Goal: Task Accomplishment & Management: Manage account settings

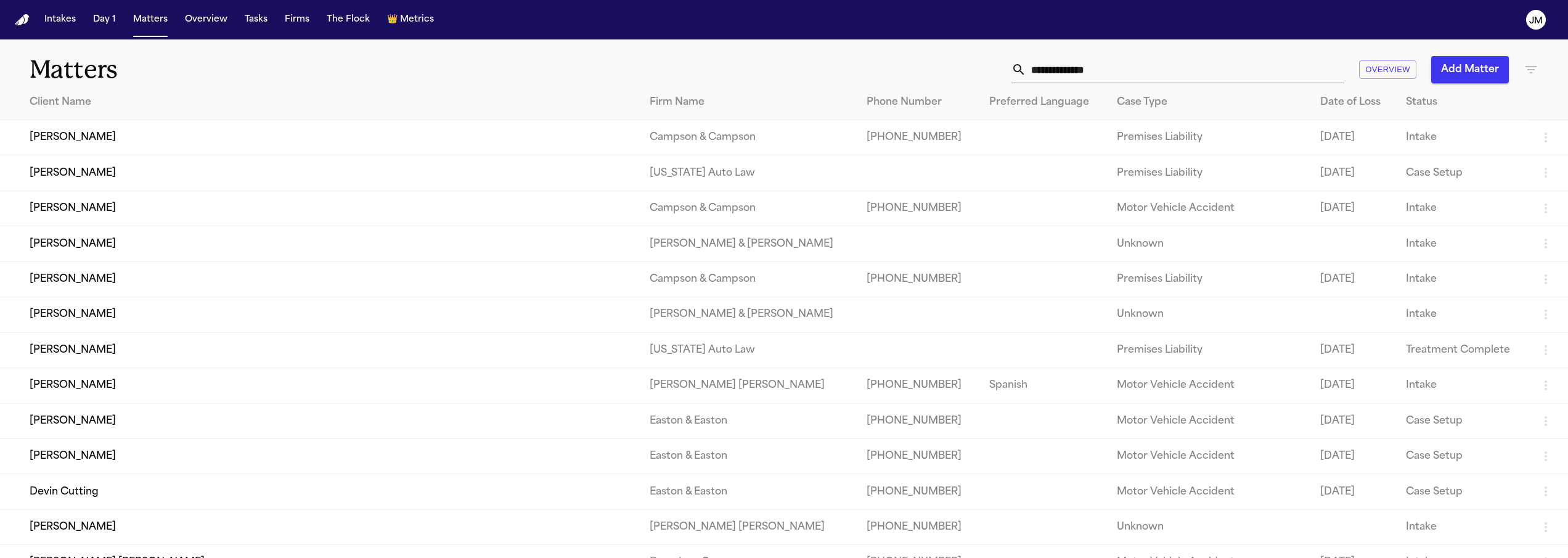
click at [1066, 65] on input "text" at bounding box center [1185, 69] width 318 height 27
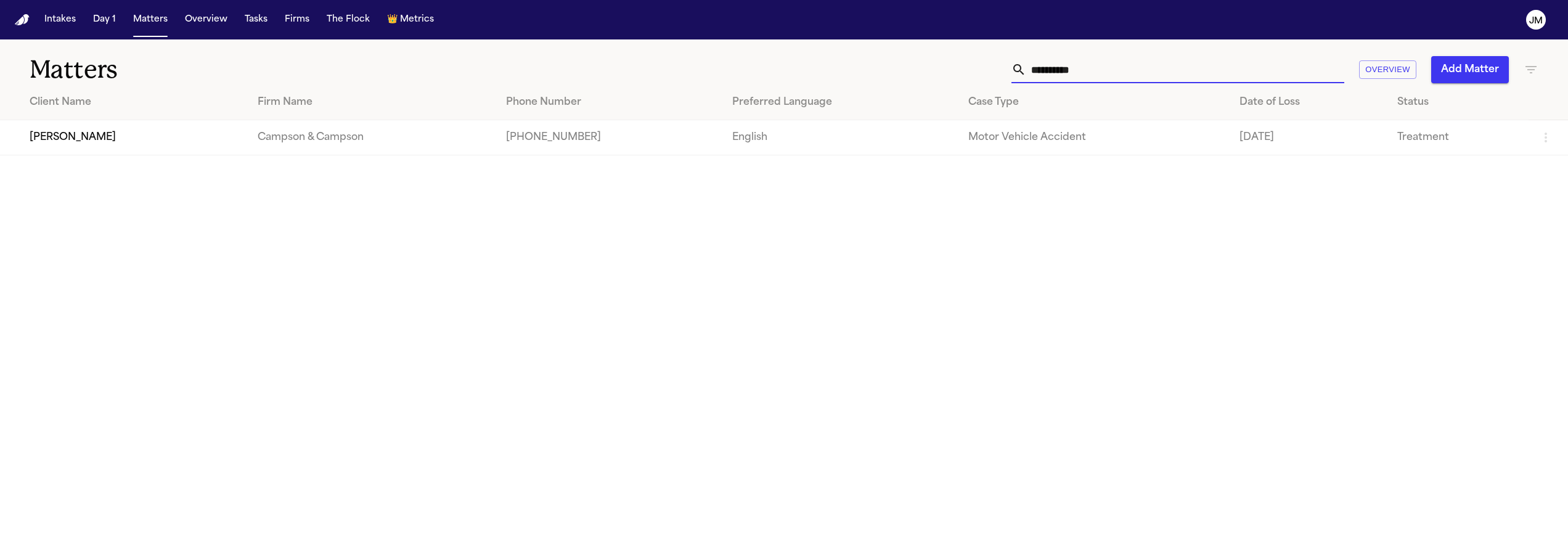
type input "**********"
click at [157, 124] on td "[PERSON_NAME]" at bounding box center [124, 138] width 248 height 35
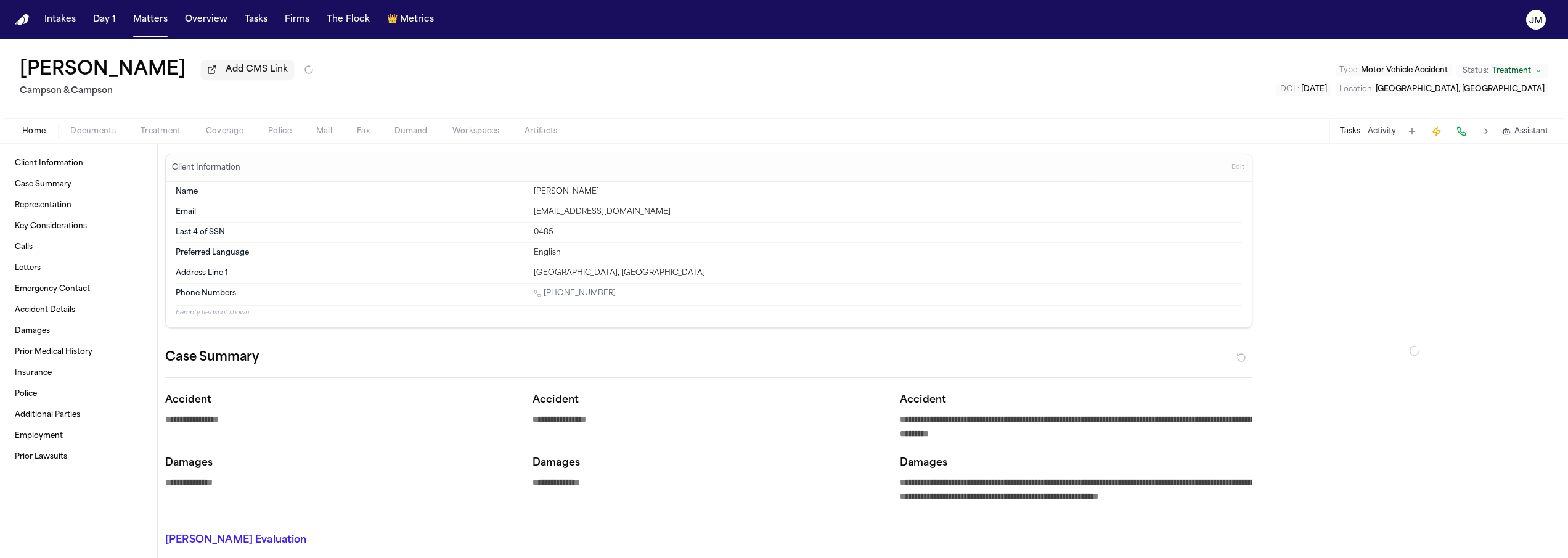
type textarea "*"
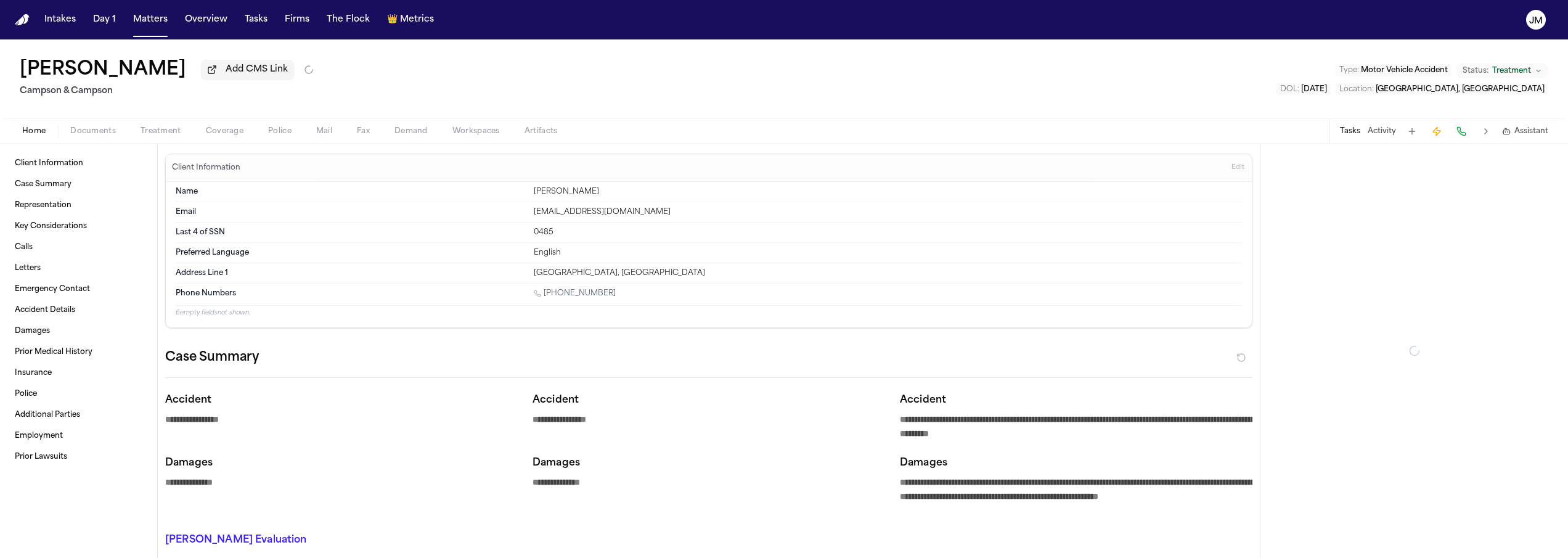
type textarea "*"
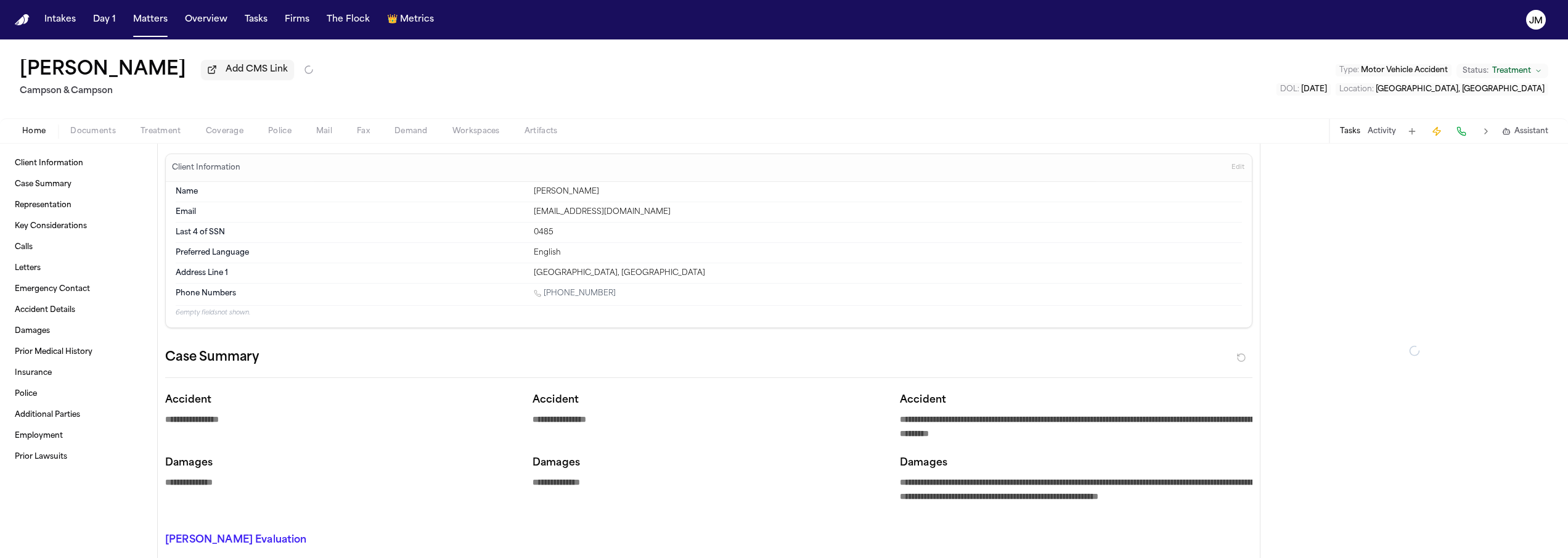
type textarea "*"
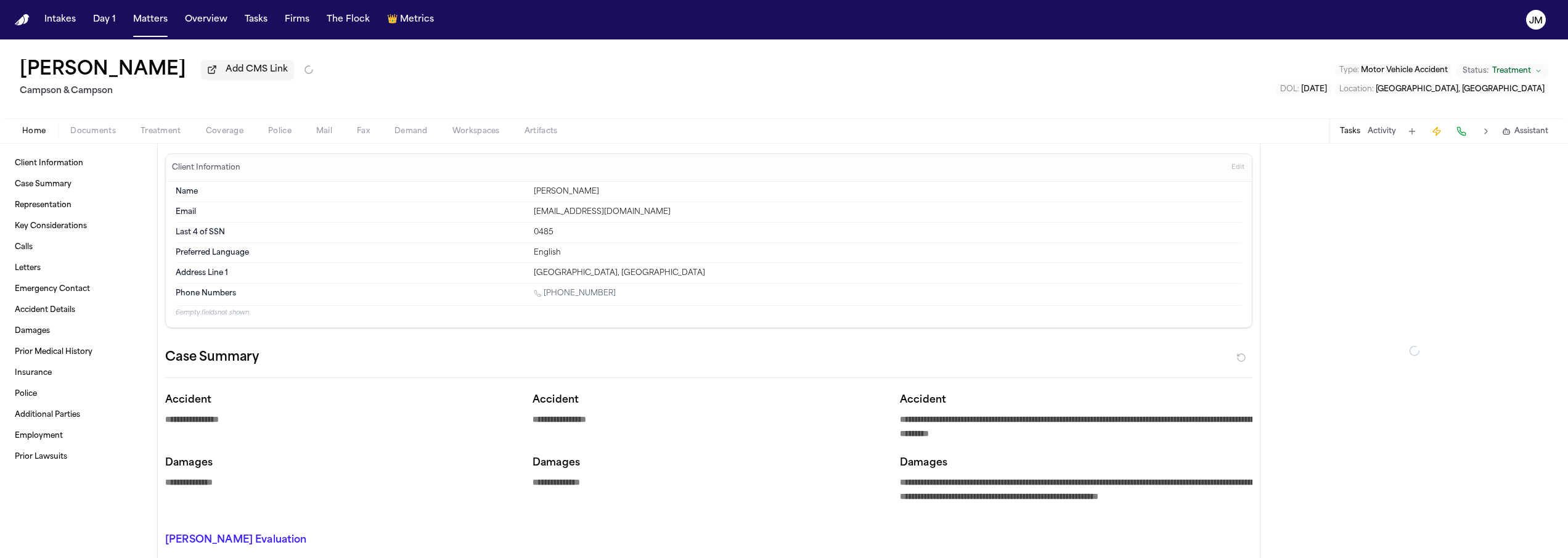
type textarea "*"
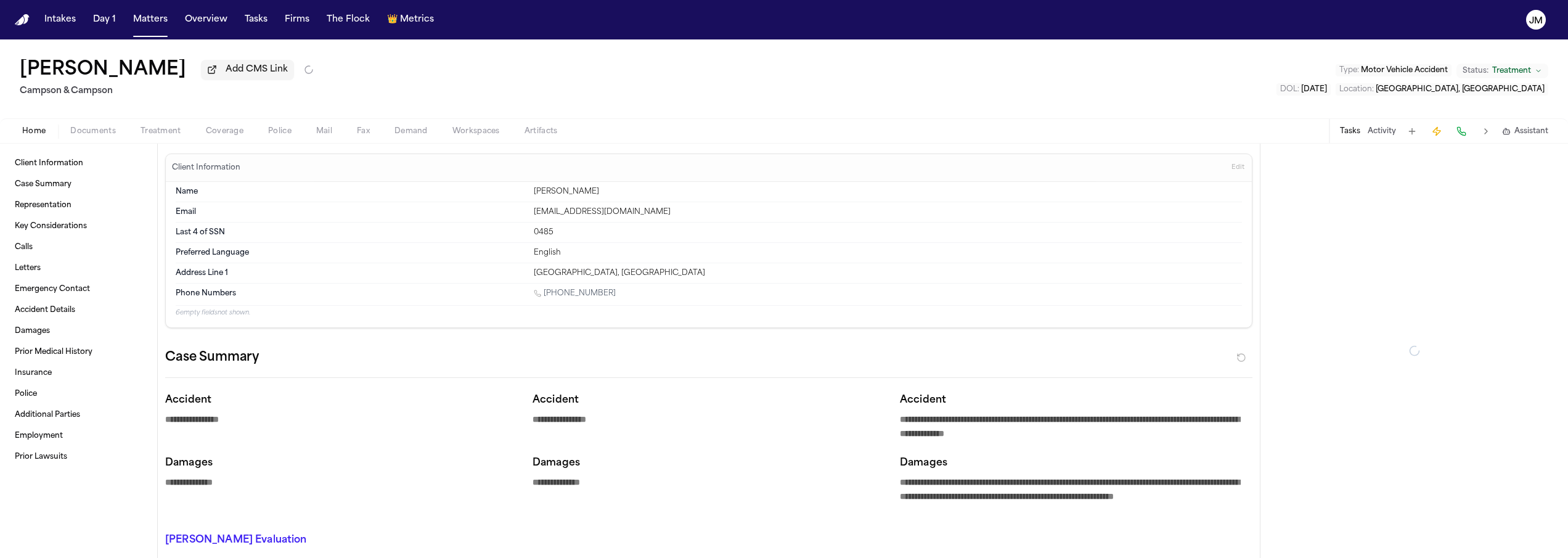
type textarea "*"
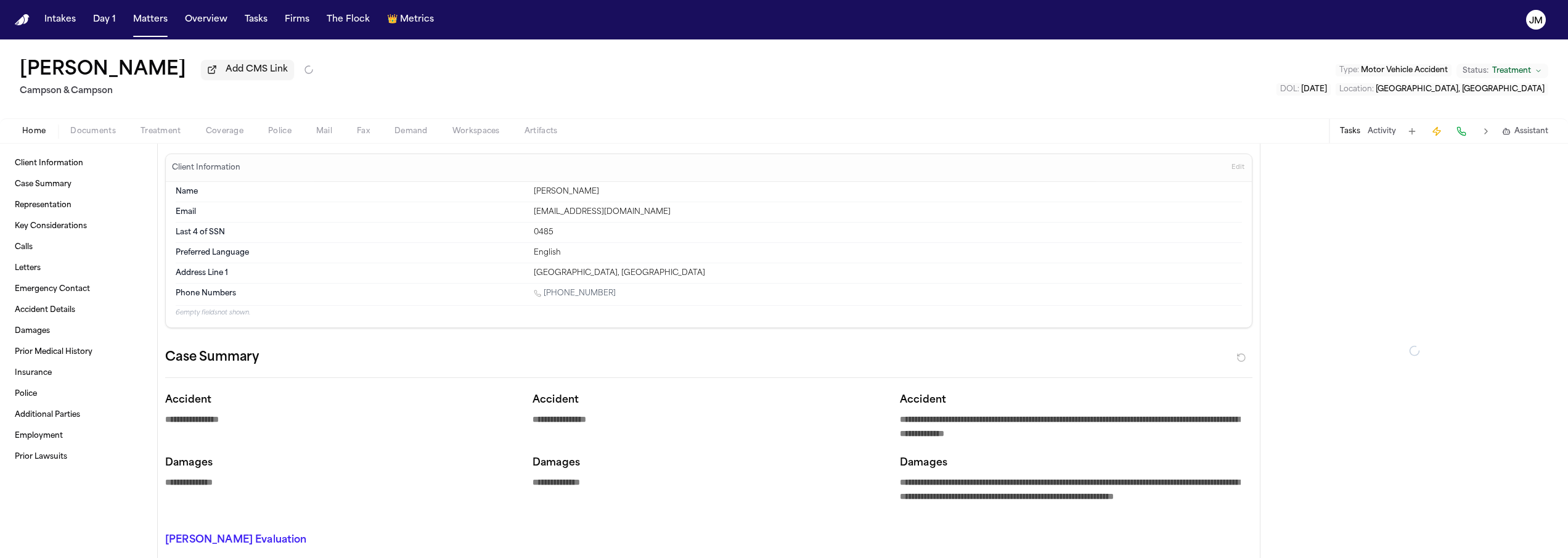
type textarea "*"
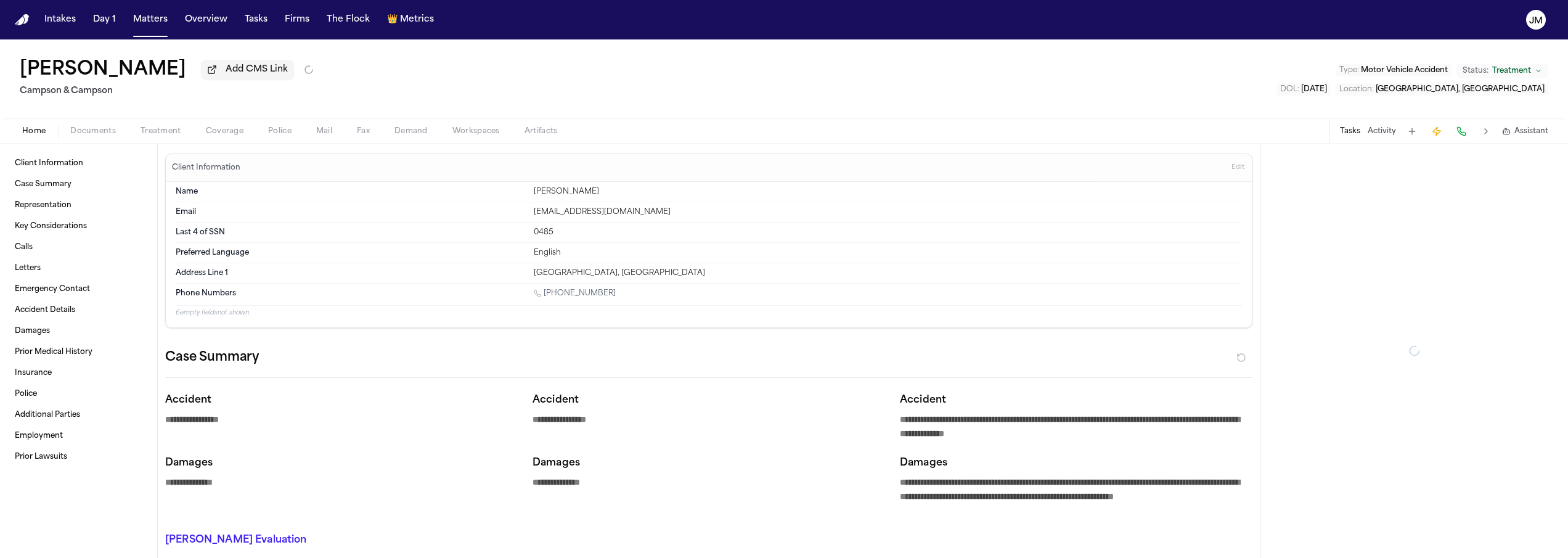
type textarea "*"
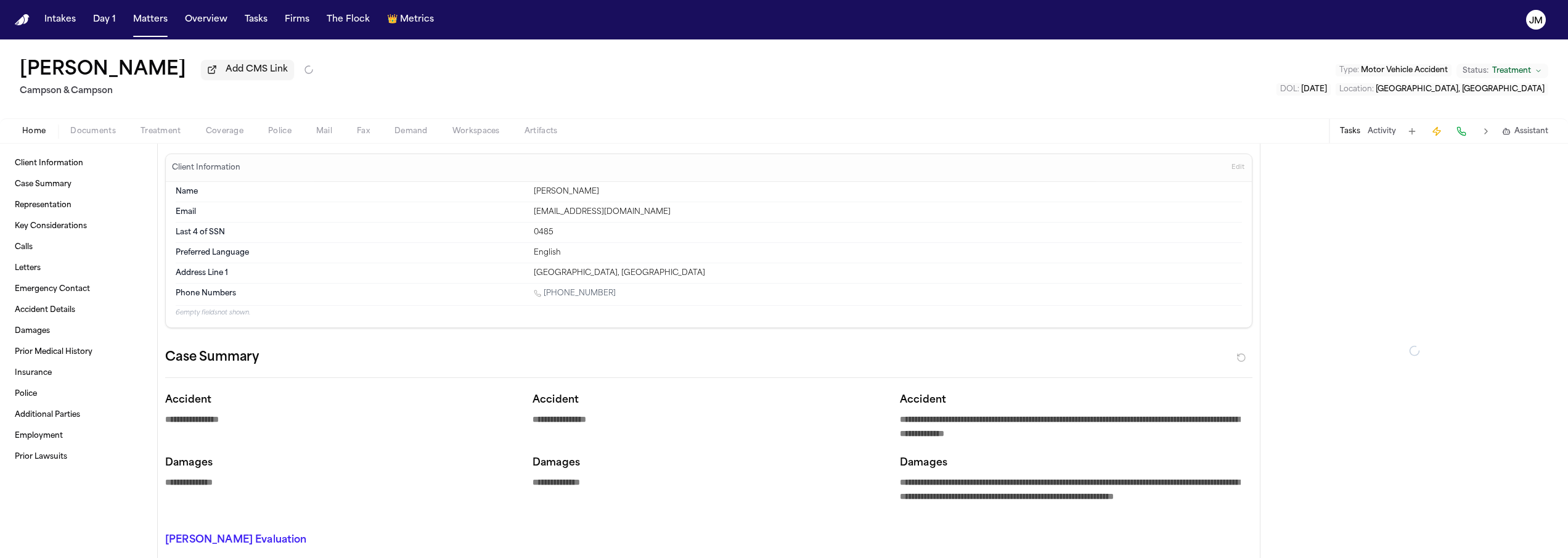
type textarea "*"
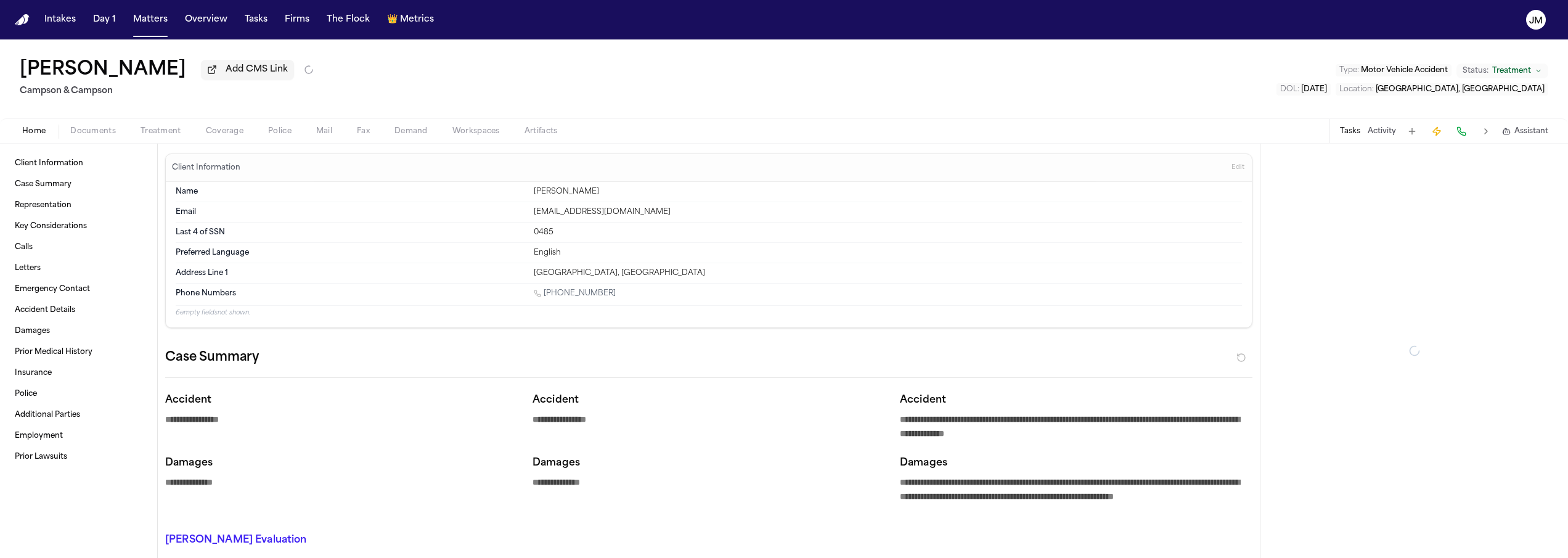
type textarea "*"
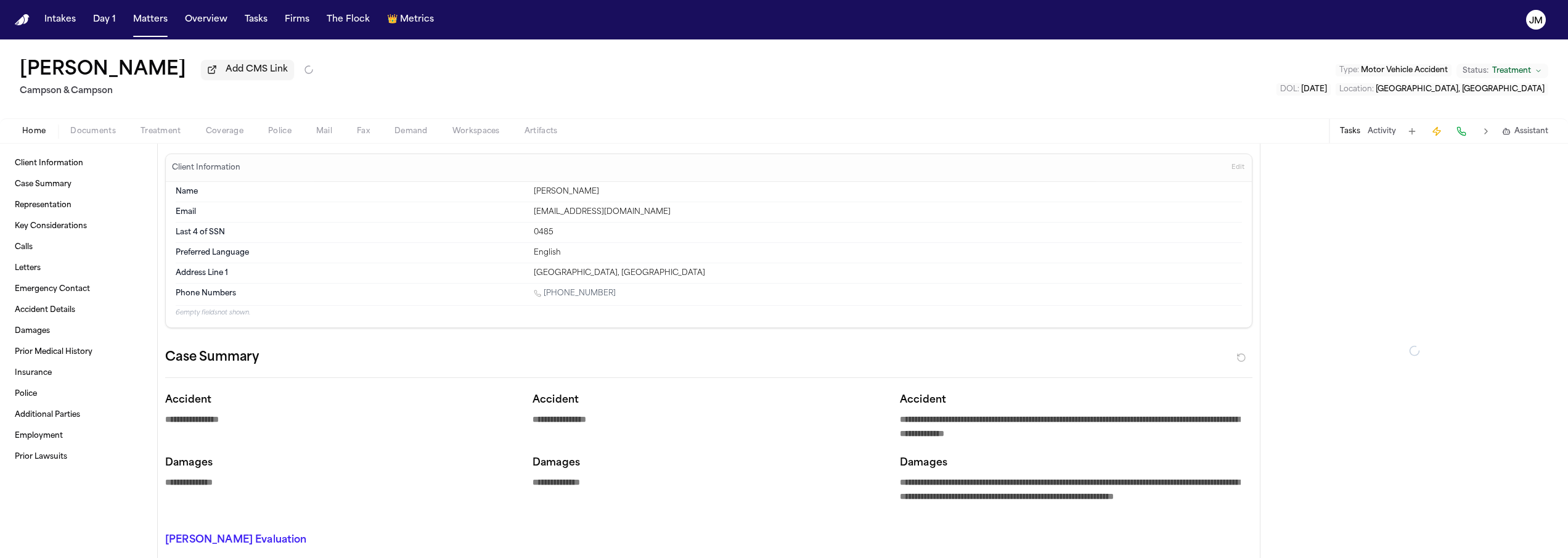
type textarea "*"
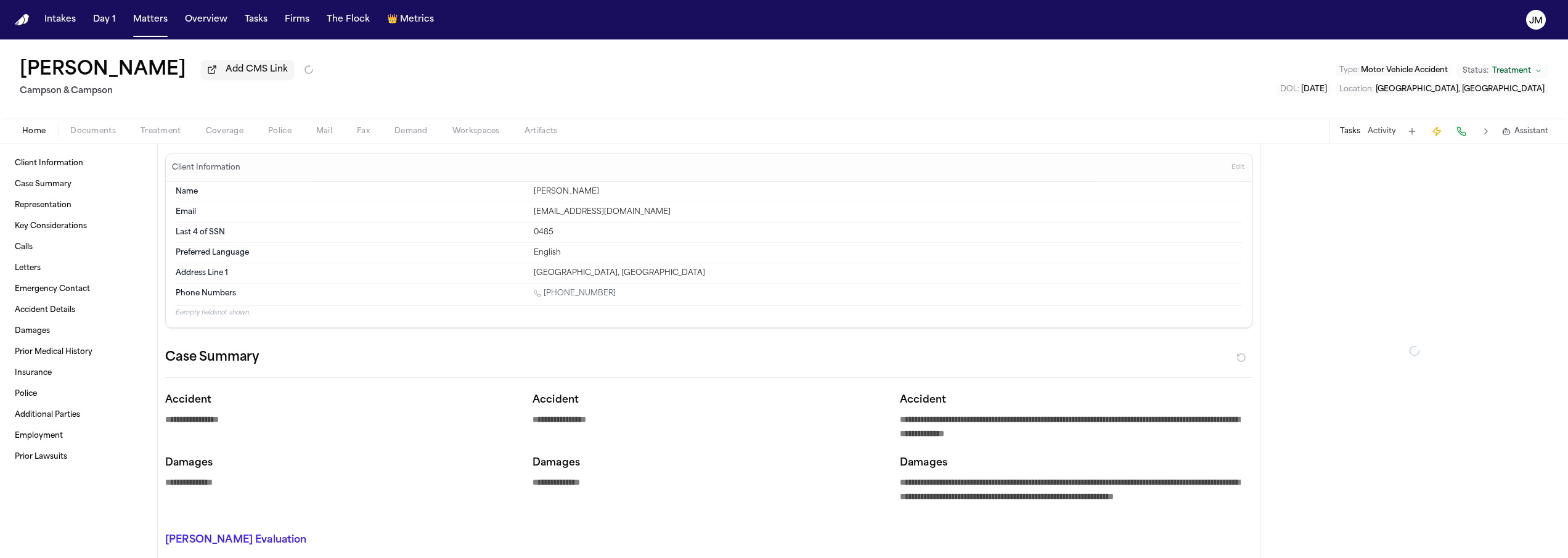
type textarea "*"
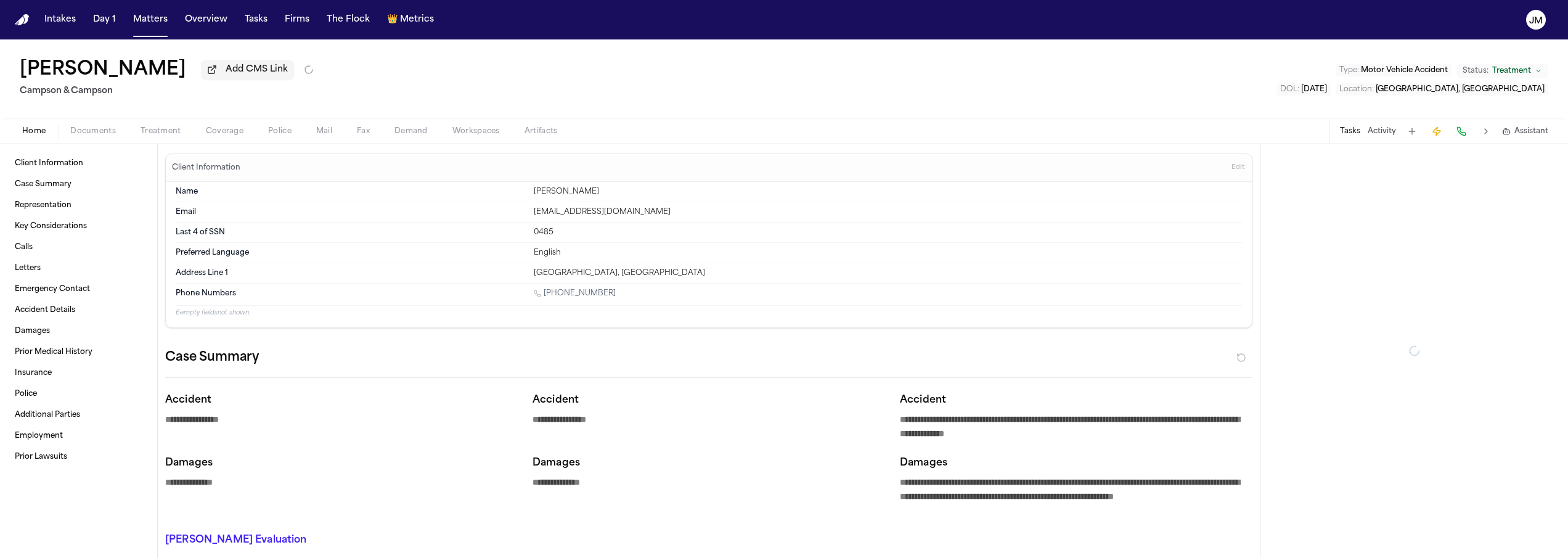
type textarea "*"
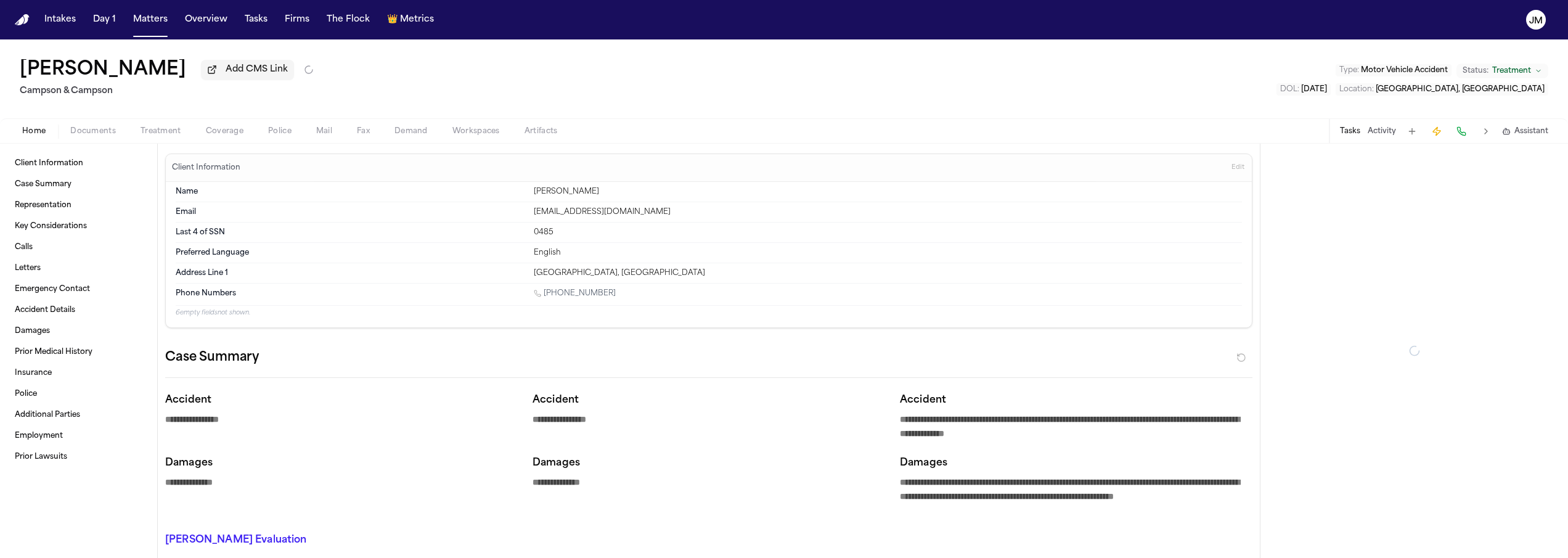
type textarea "*"
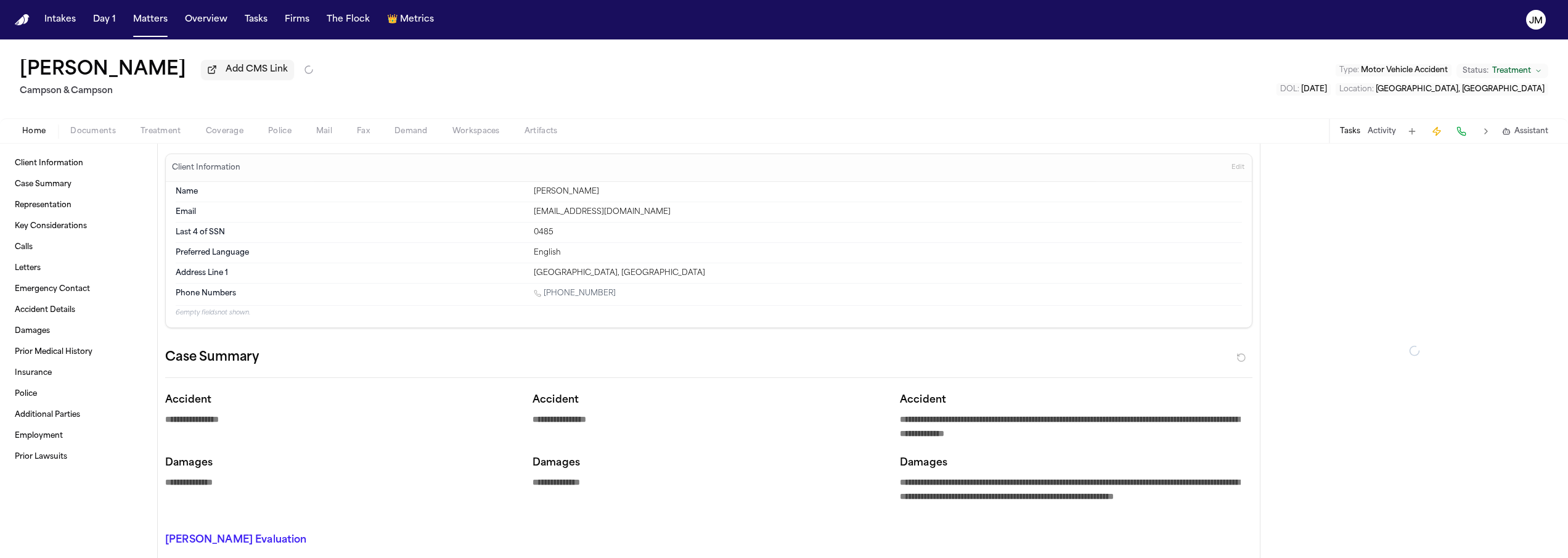
type textarea "*"
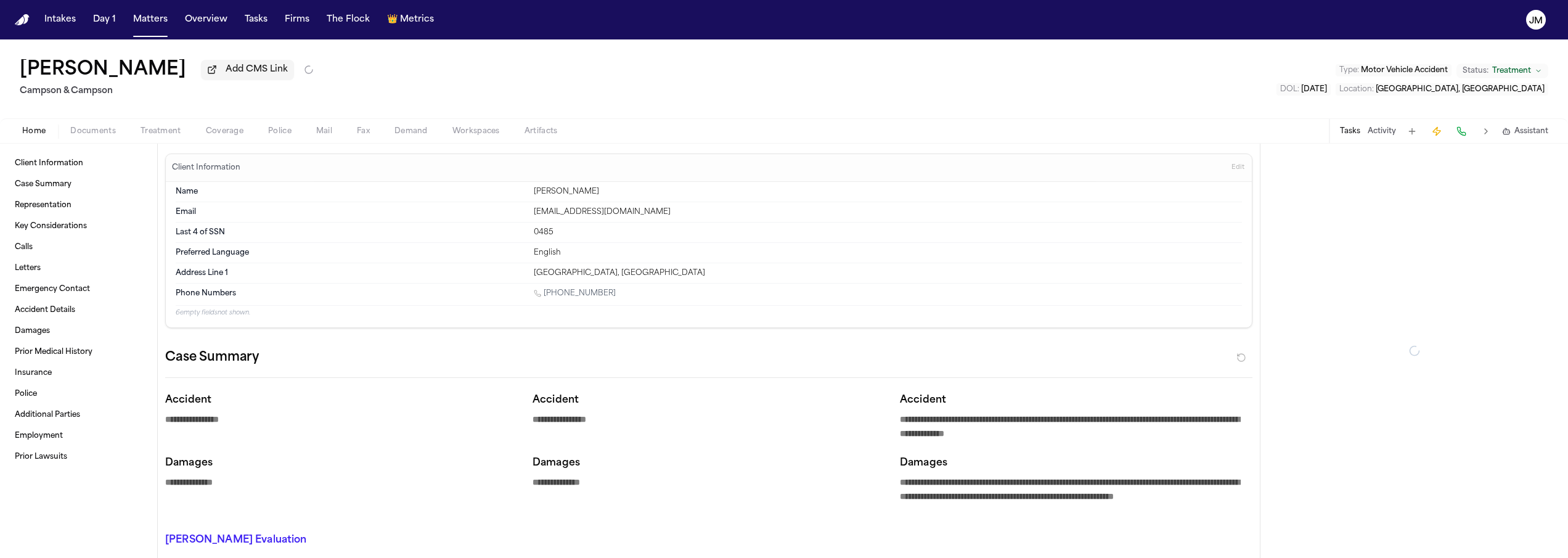
type textarea "*"
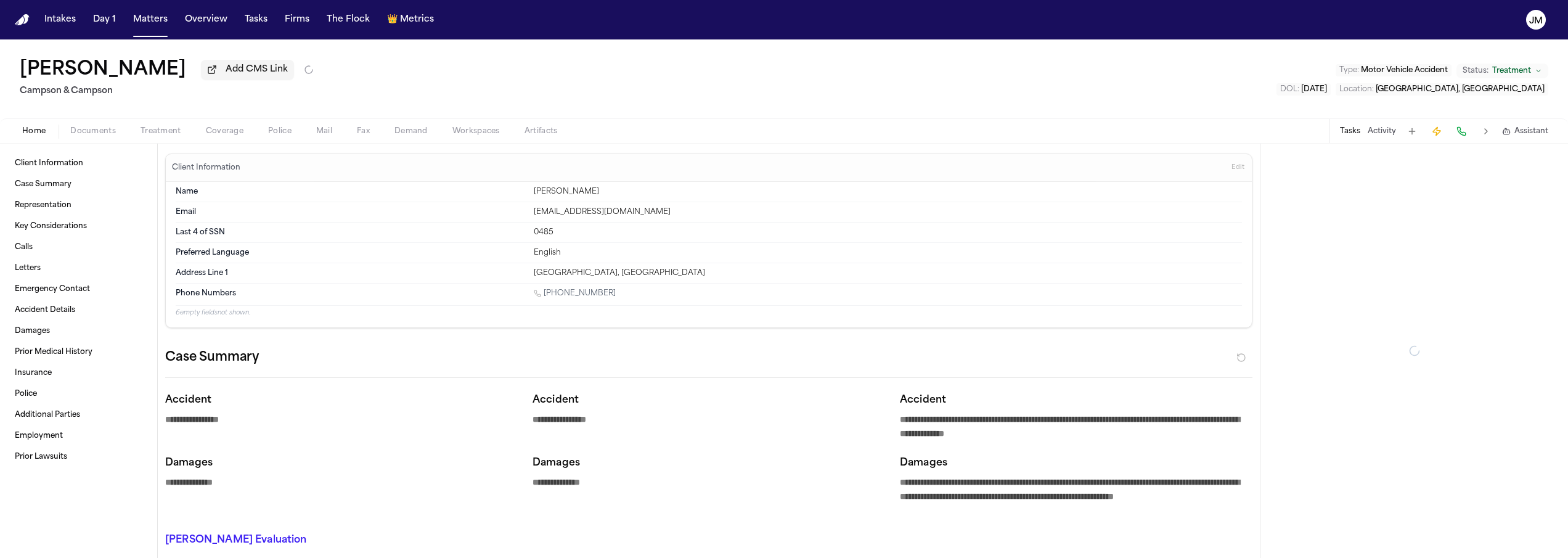
type textarea "*"
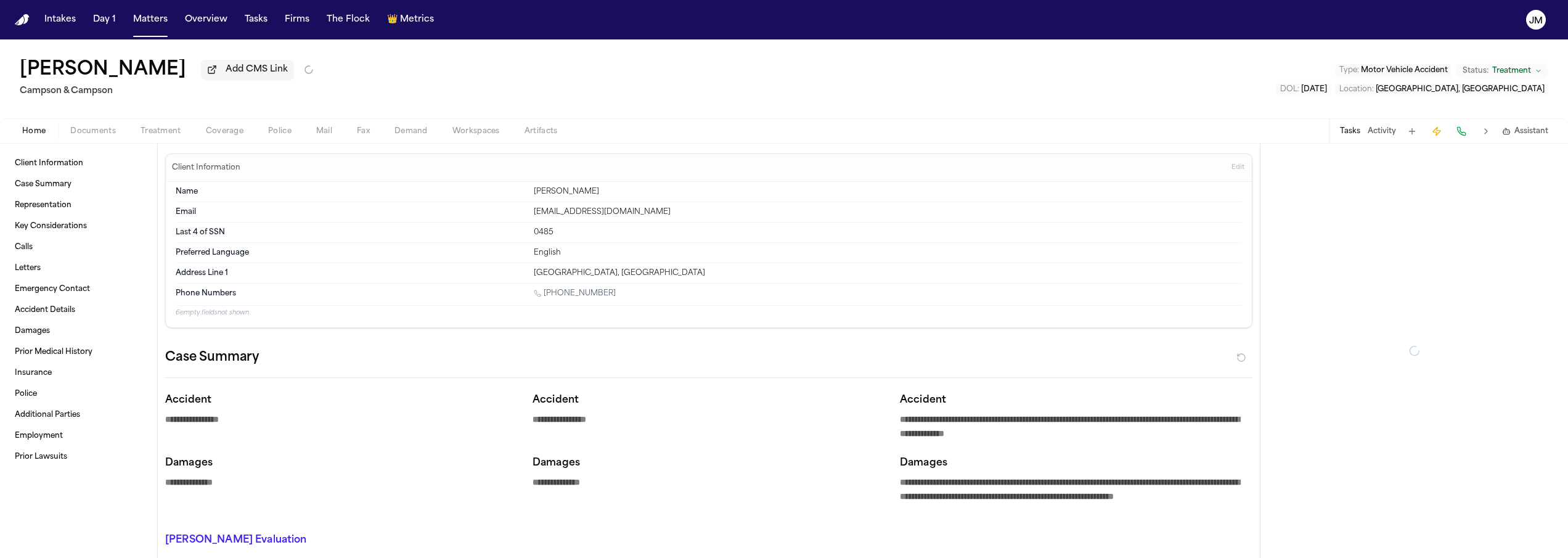
type textarea "*"
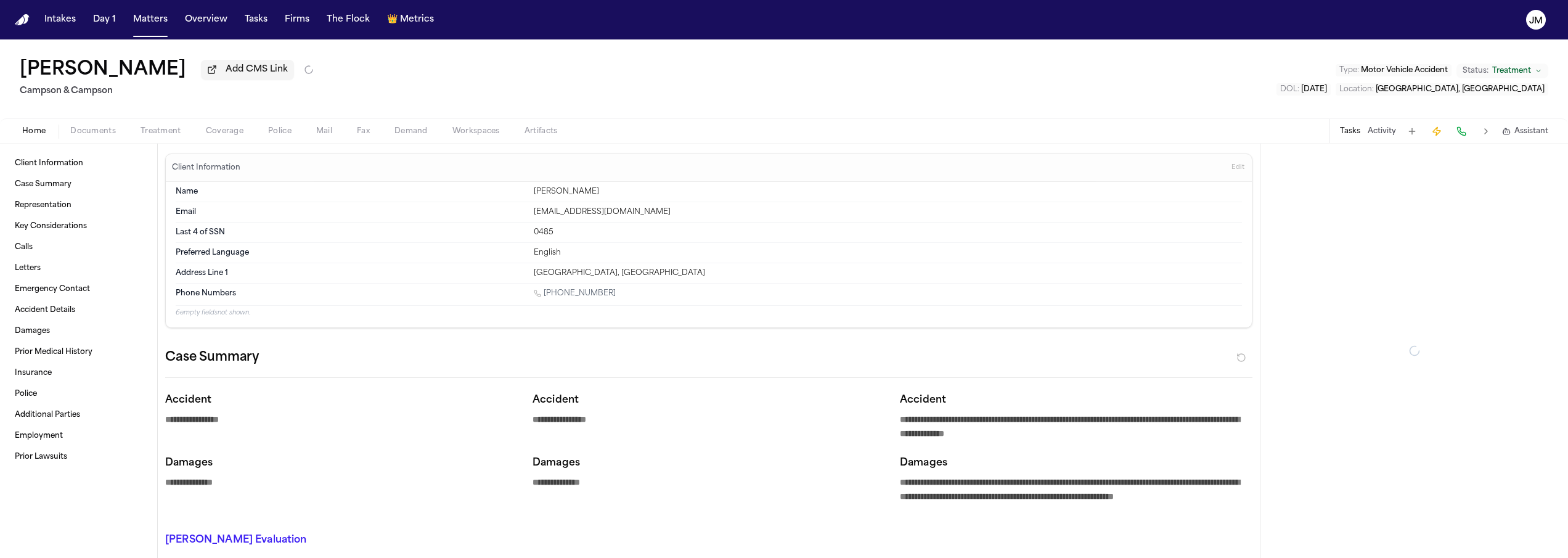
type textarea "*"
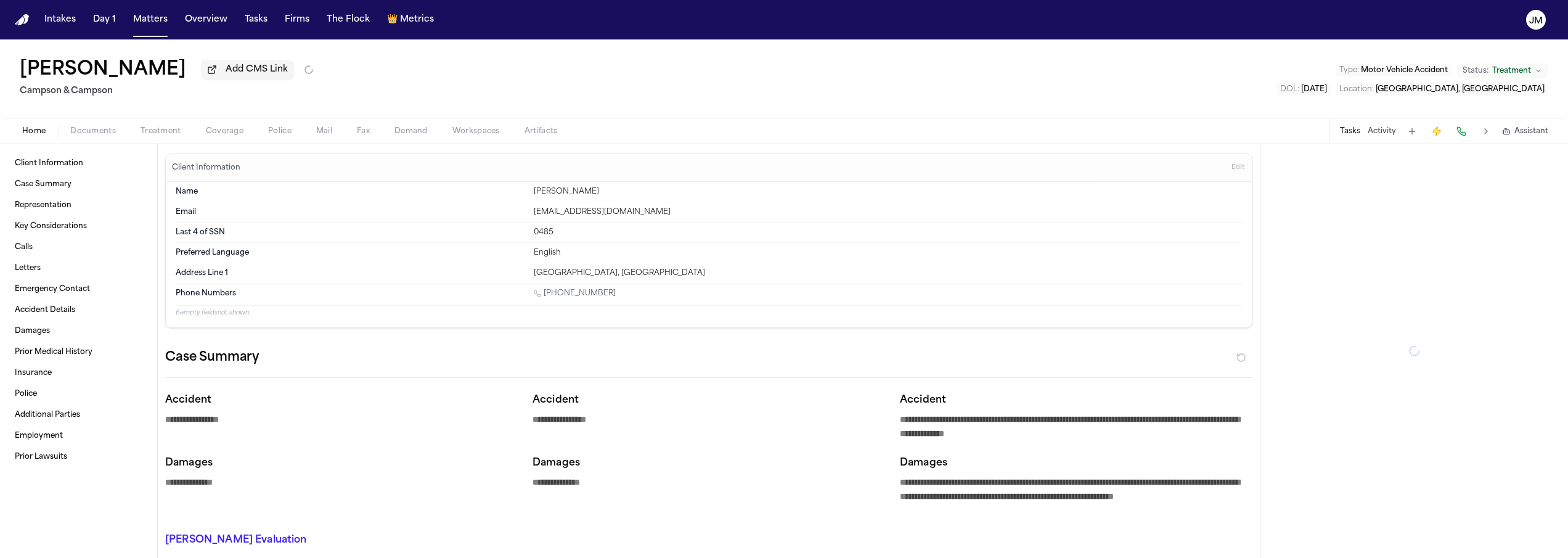
type textarea "*"
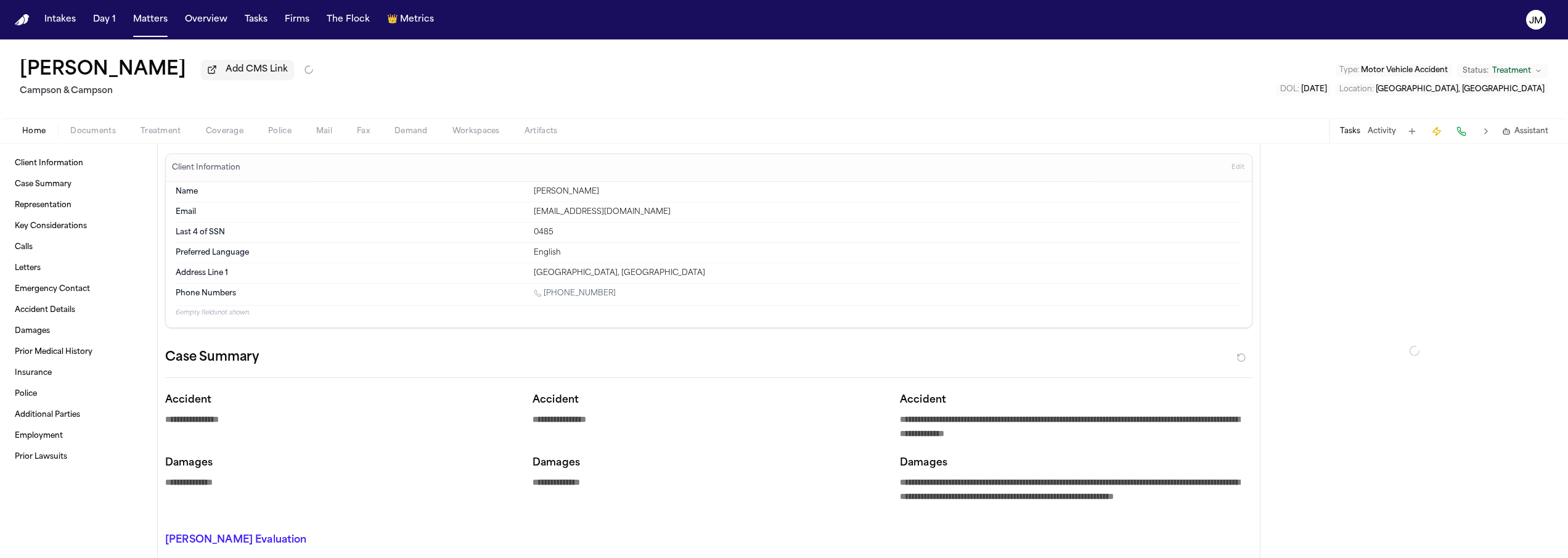
type textarea "*"
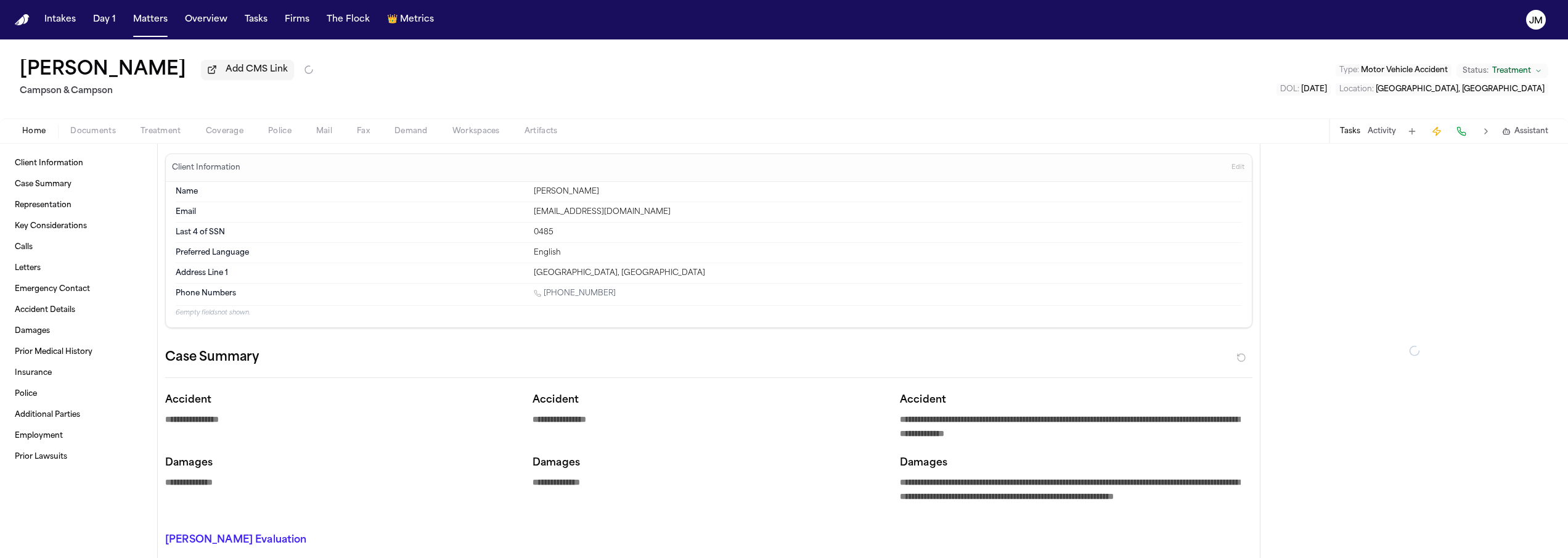
type textarea "*"
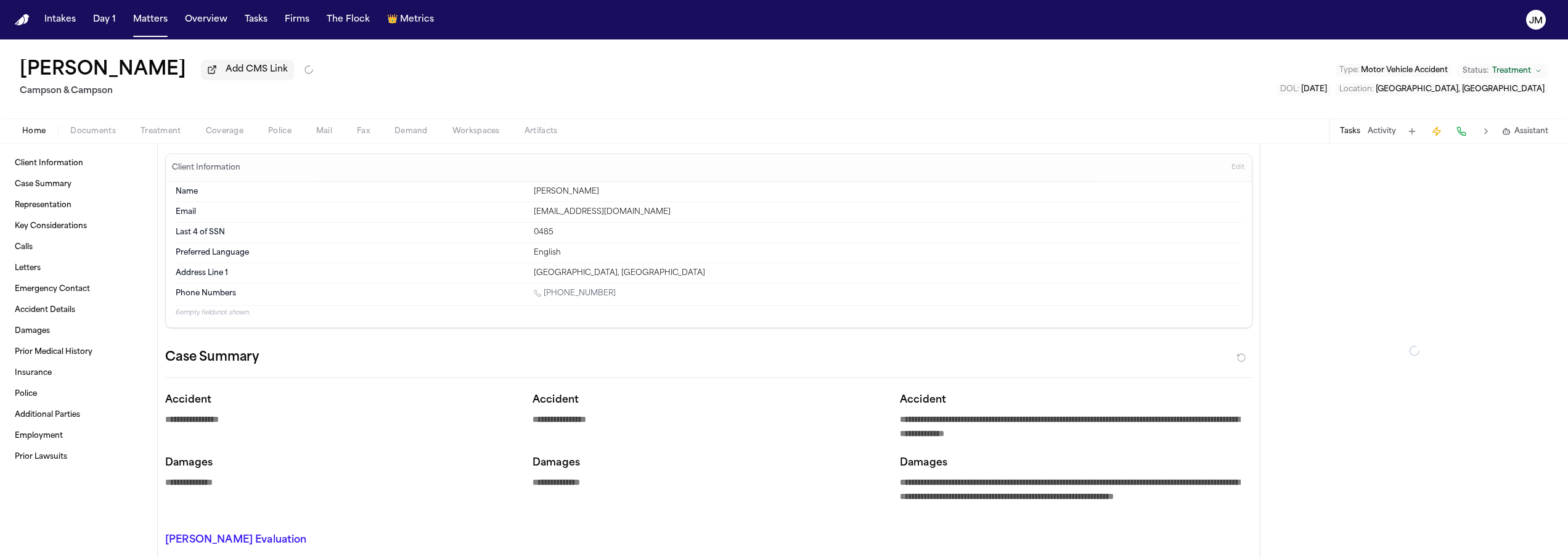
type textarea "*"
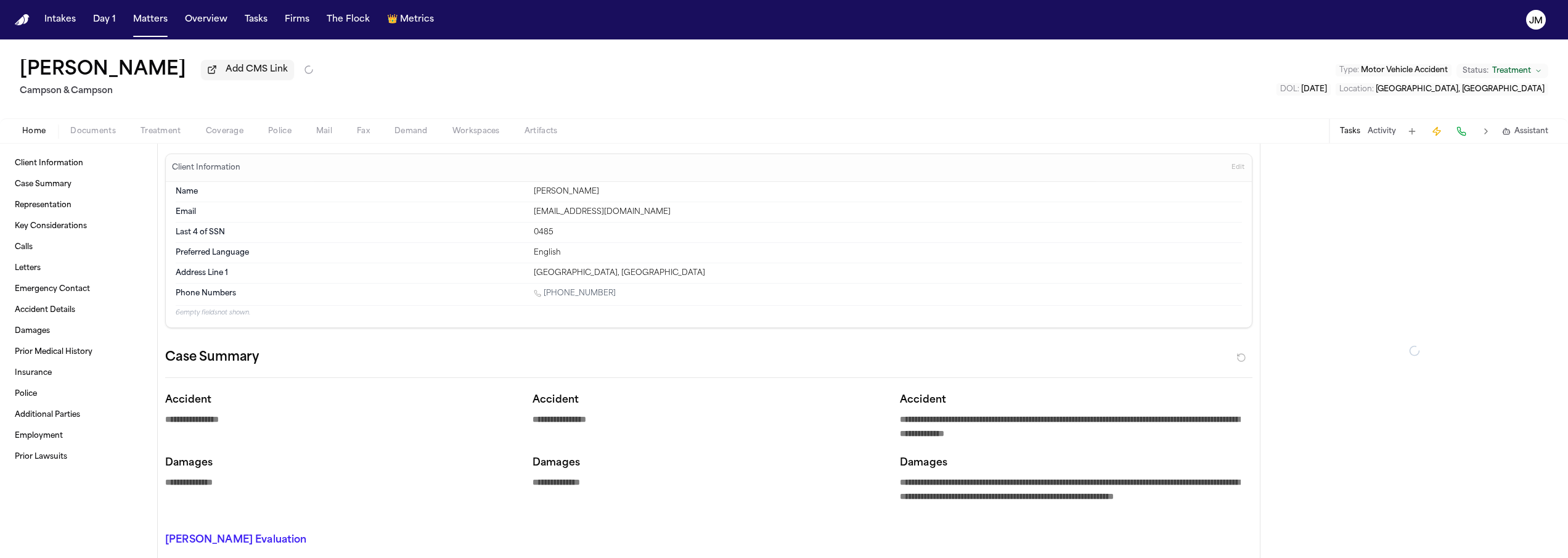
type textarea "*"
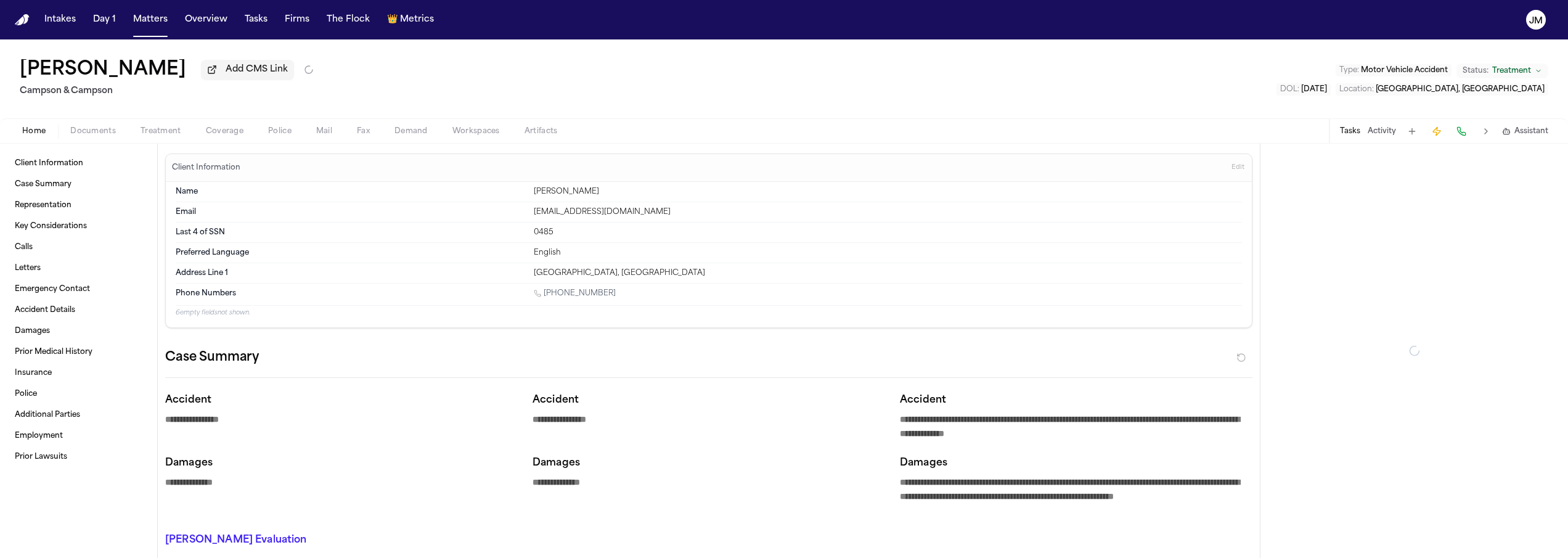
type textarea "*"
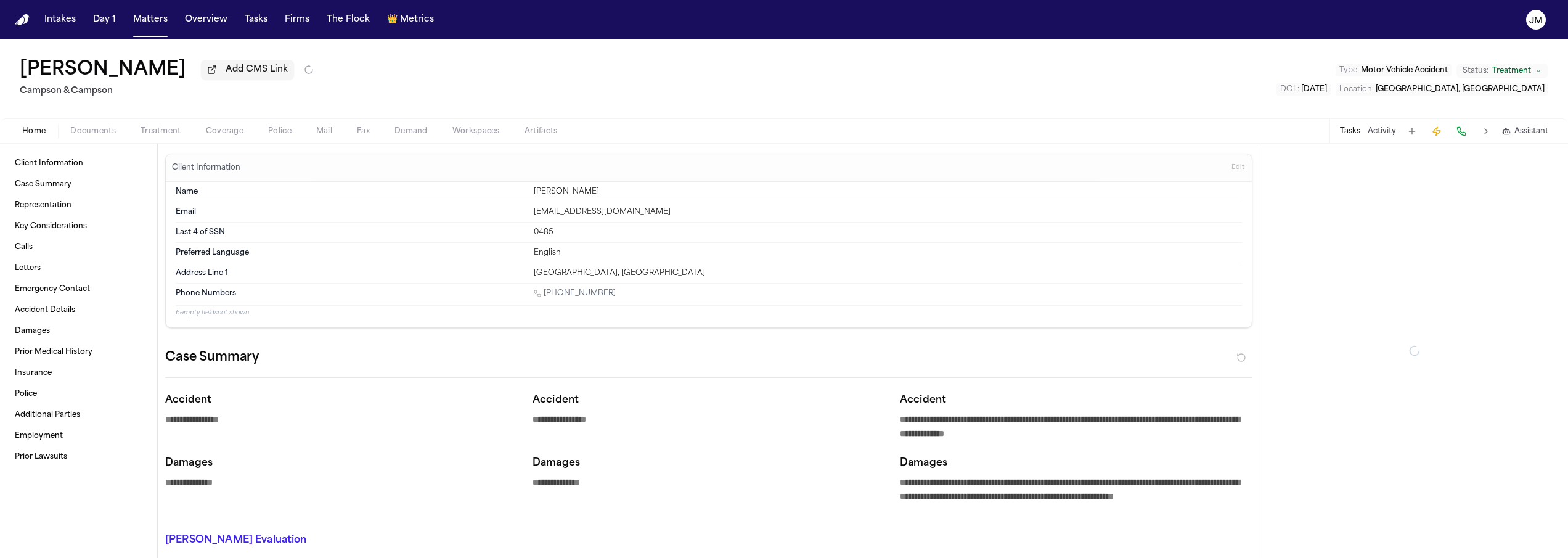
type textarea "*"
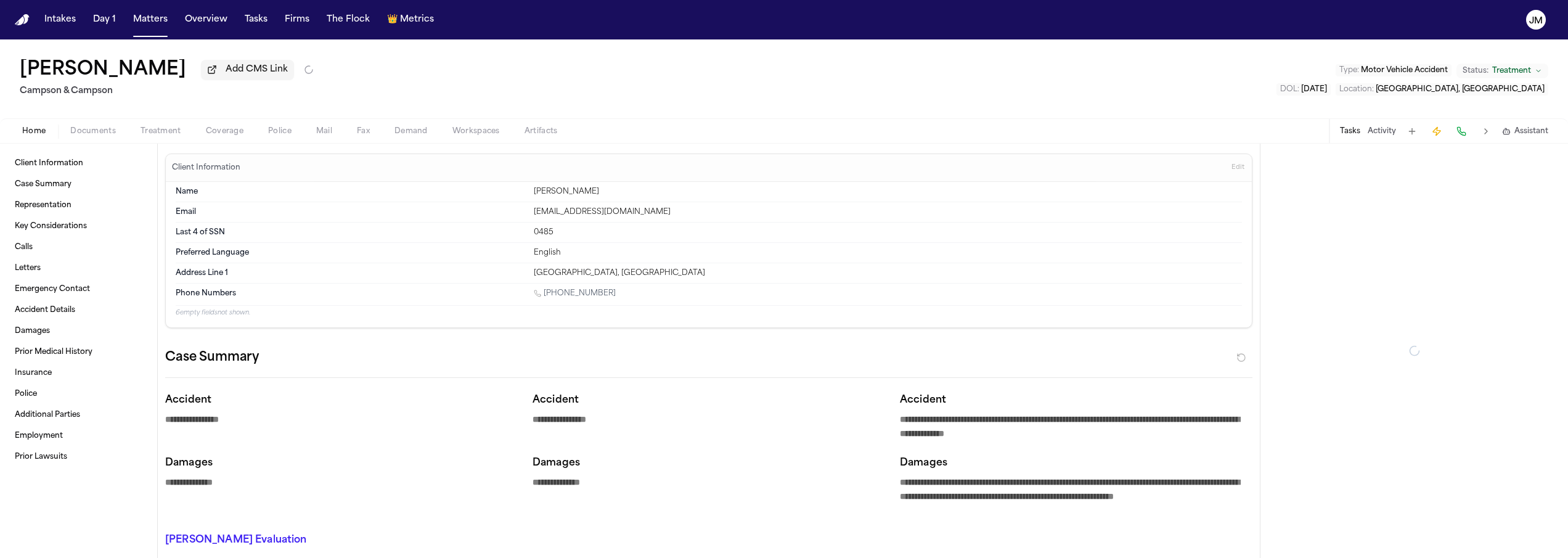
type textarea "*"
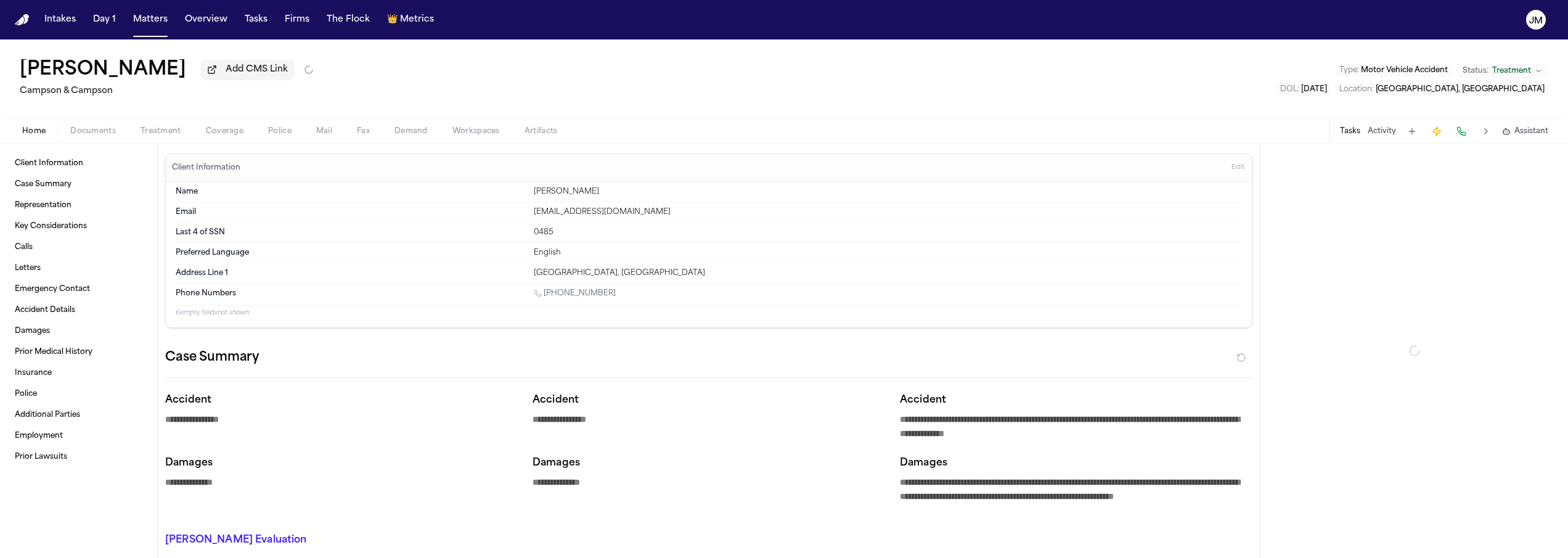
type textarea "*"
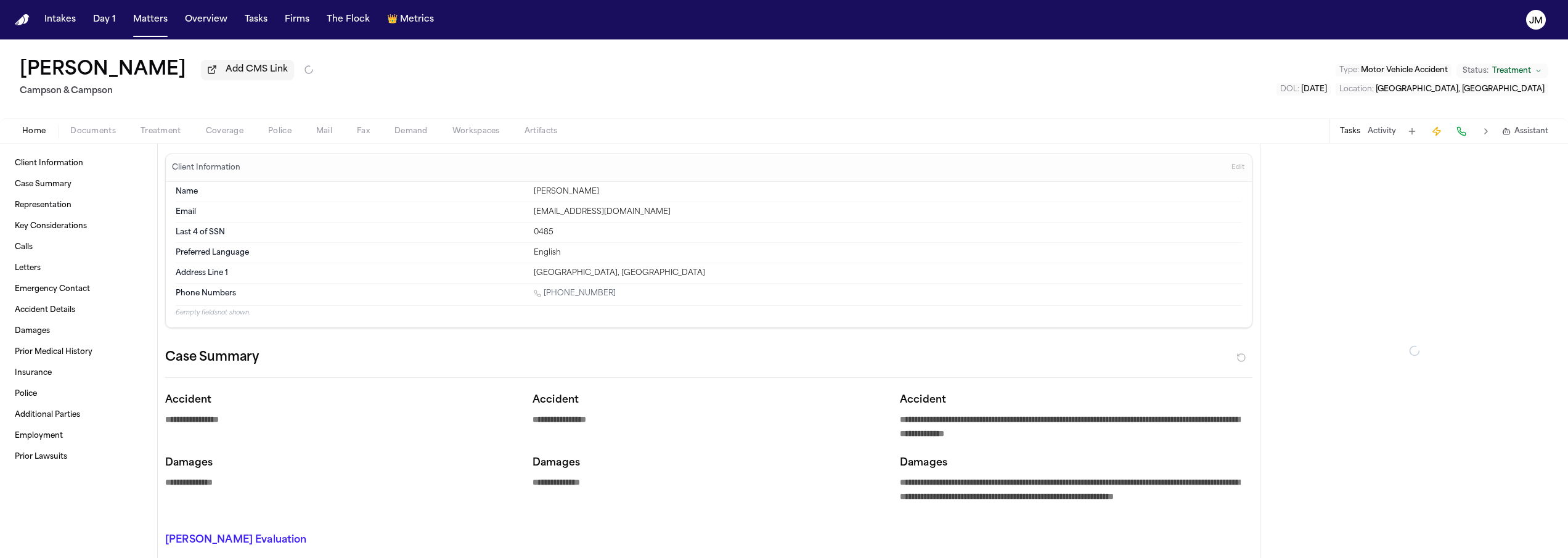
type textarea "*"
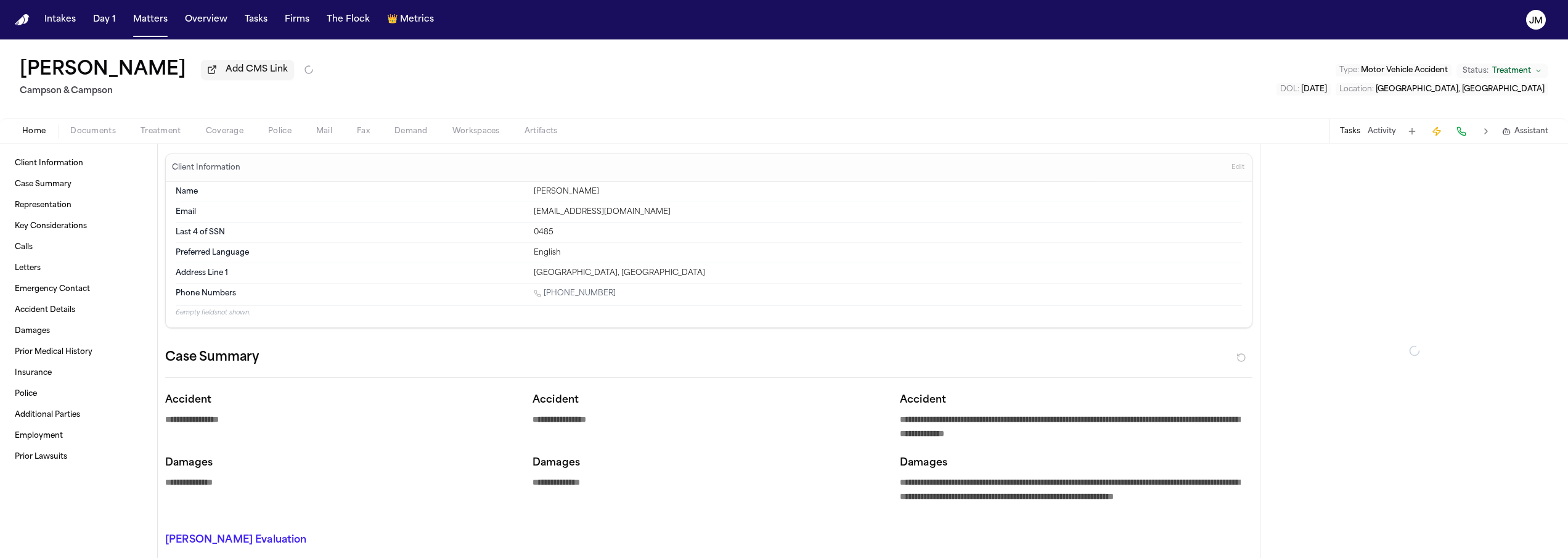
type textarea "*"
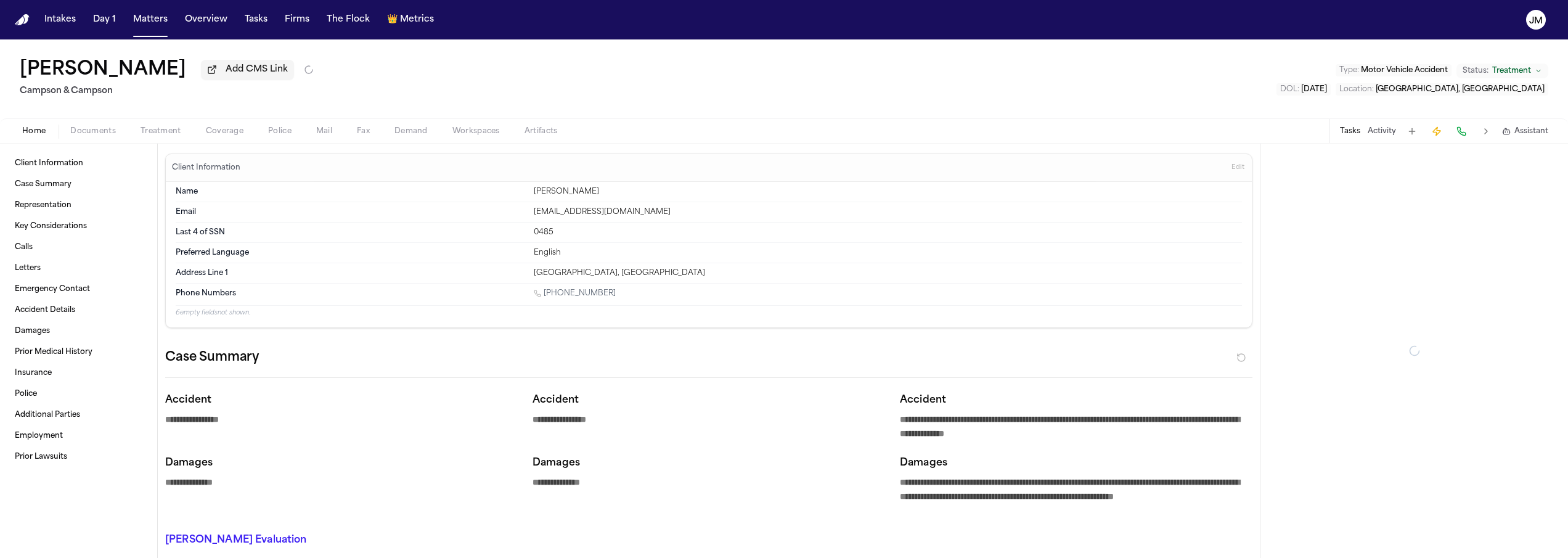
type textarea "*"
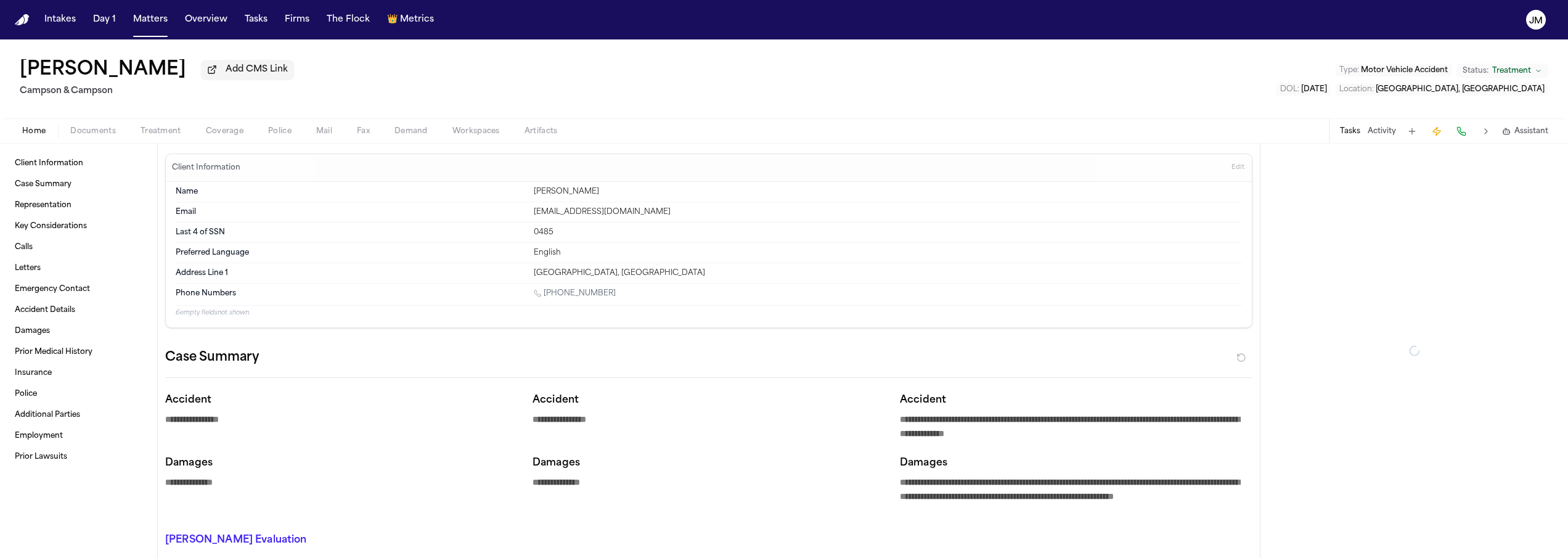
type textarea "*"
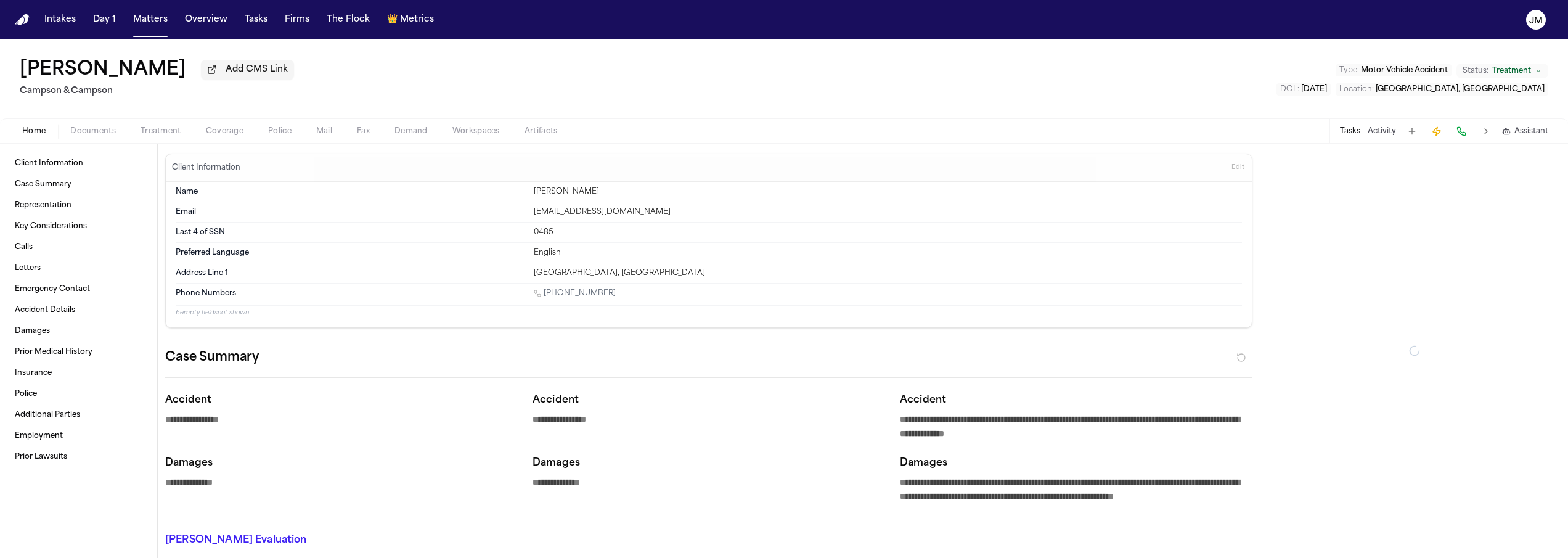
type textarea "*"
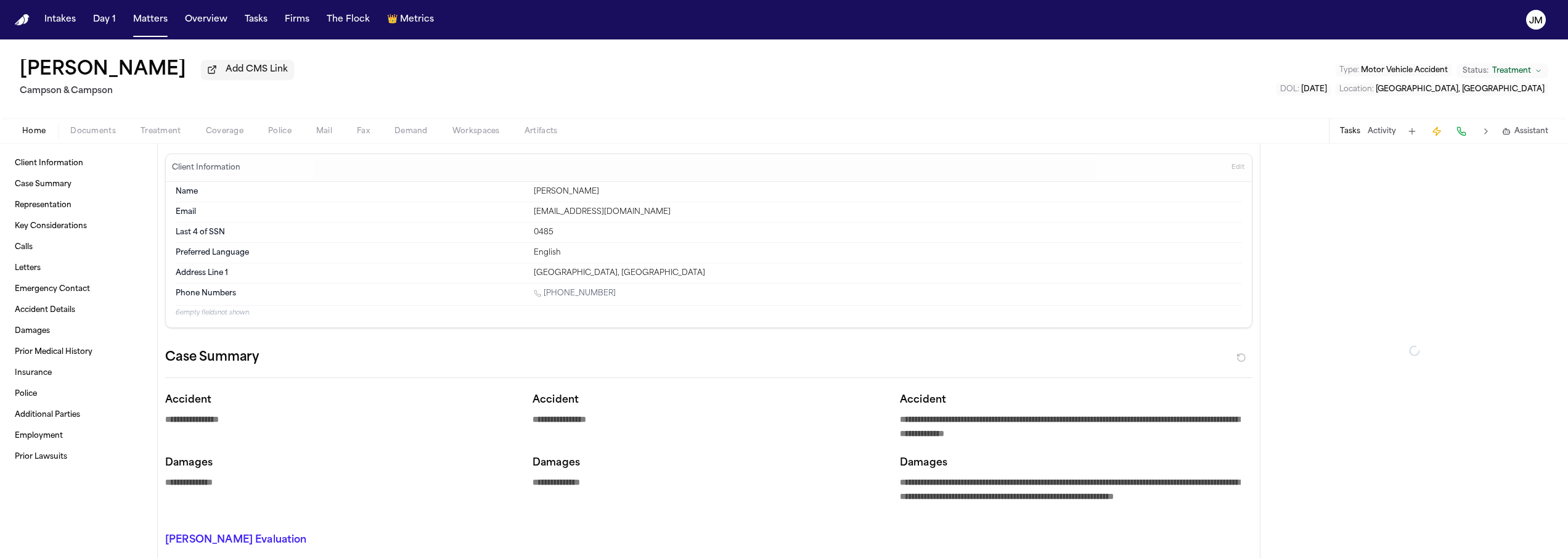
type textarea "*"
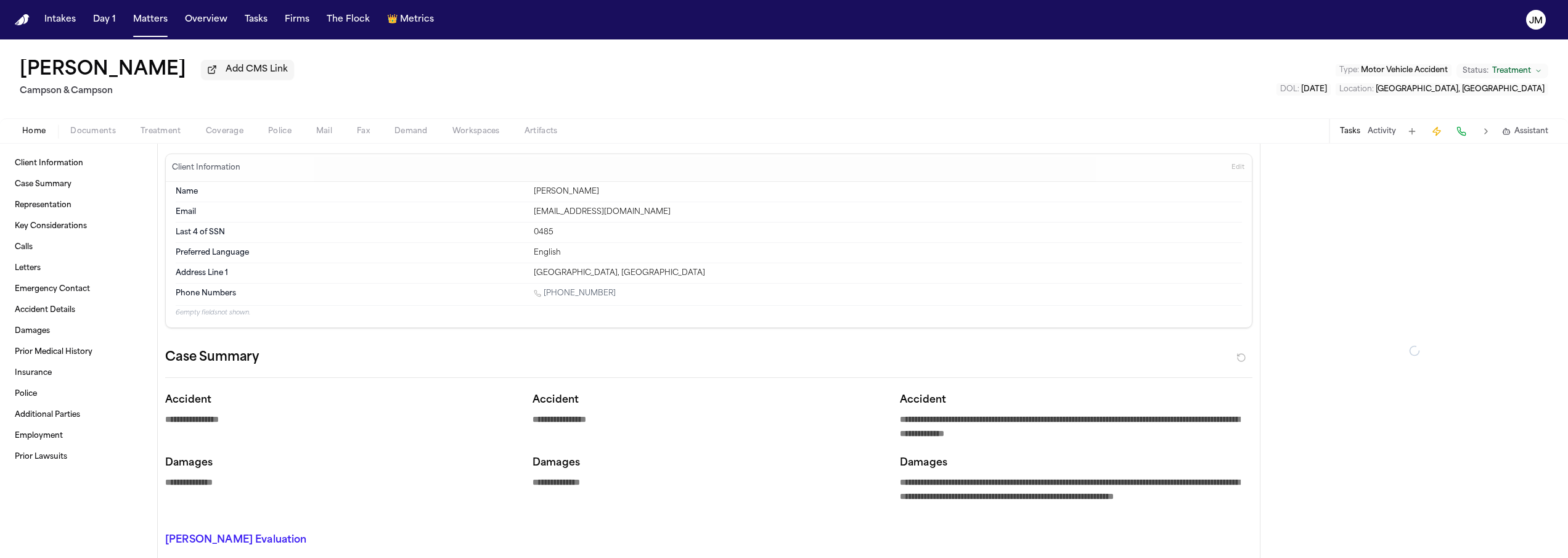
type textarea "*"
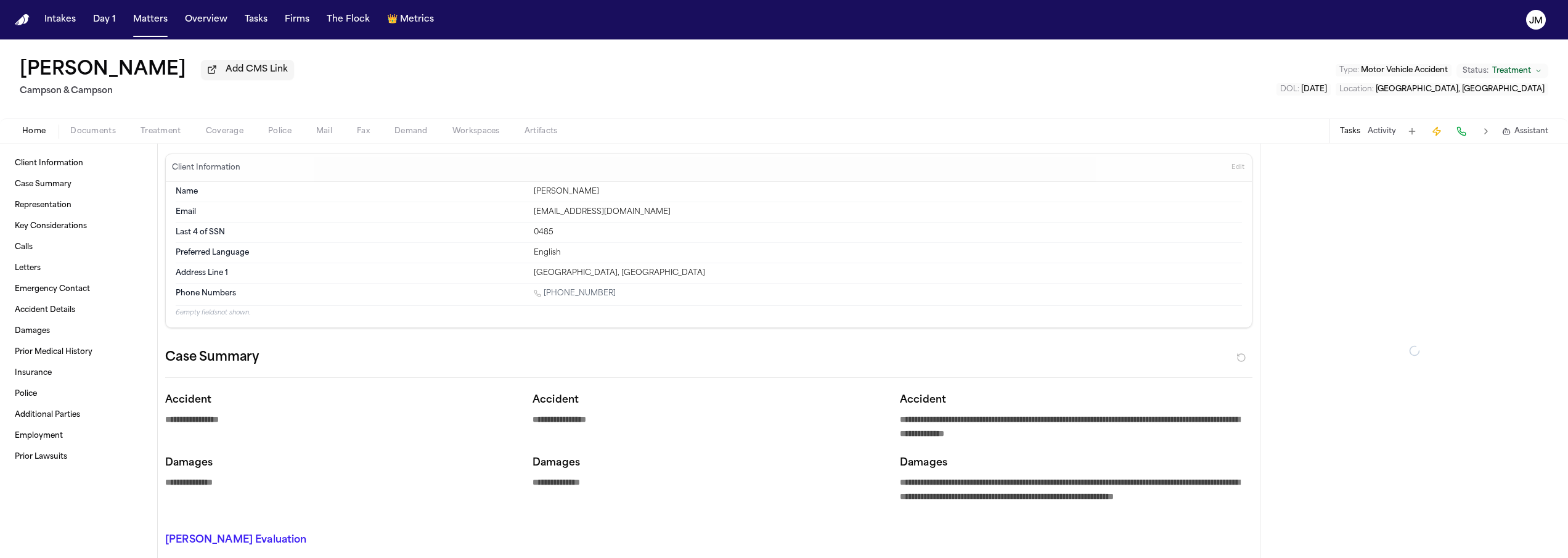
type textarea "*"
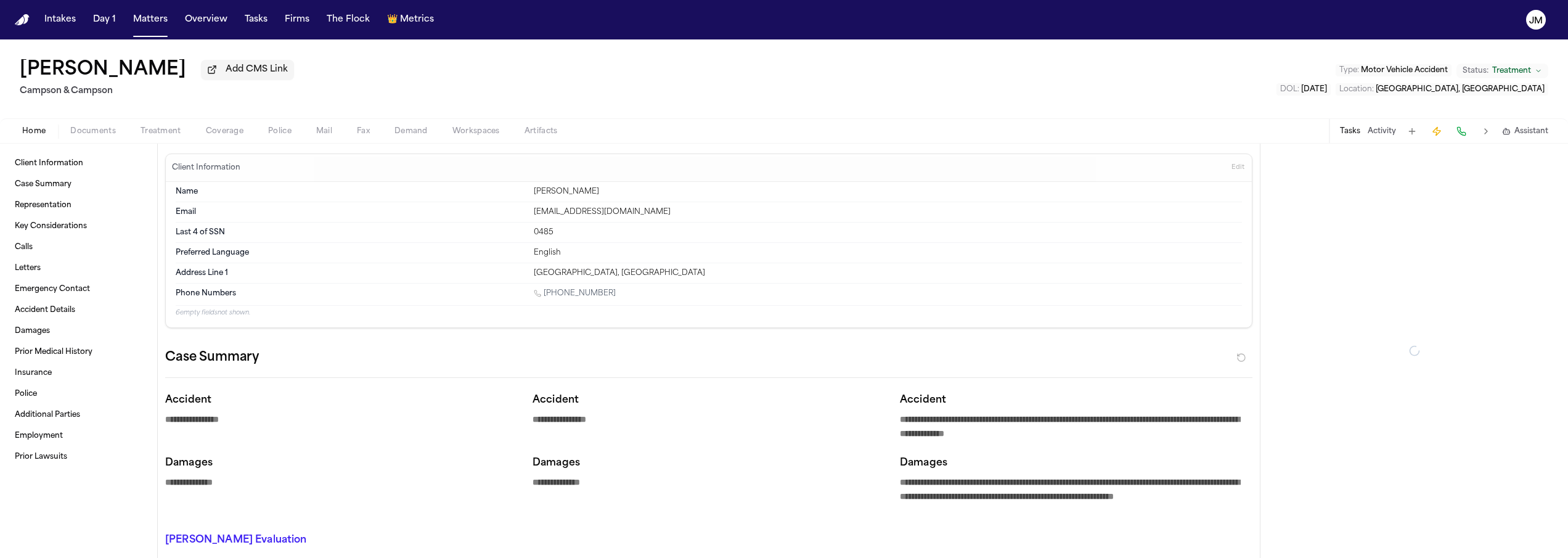
type textarea "*"
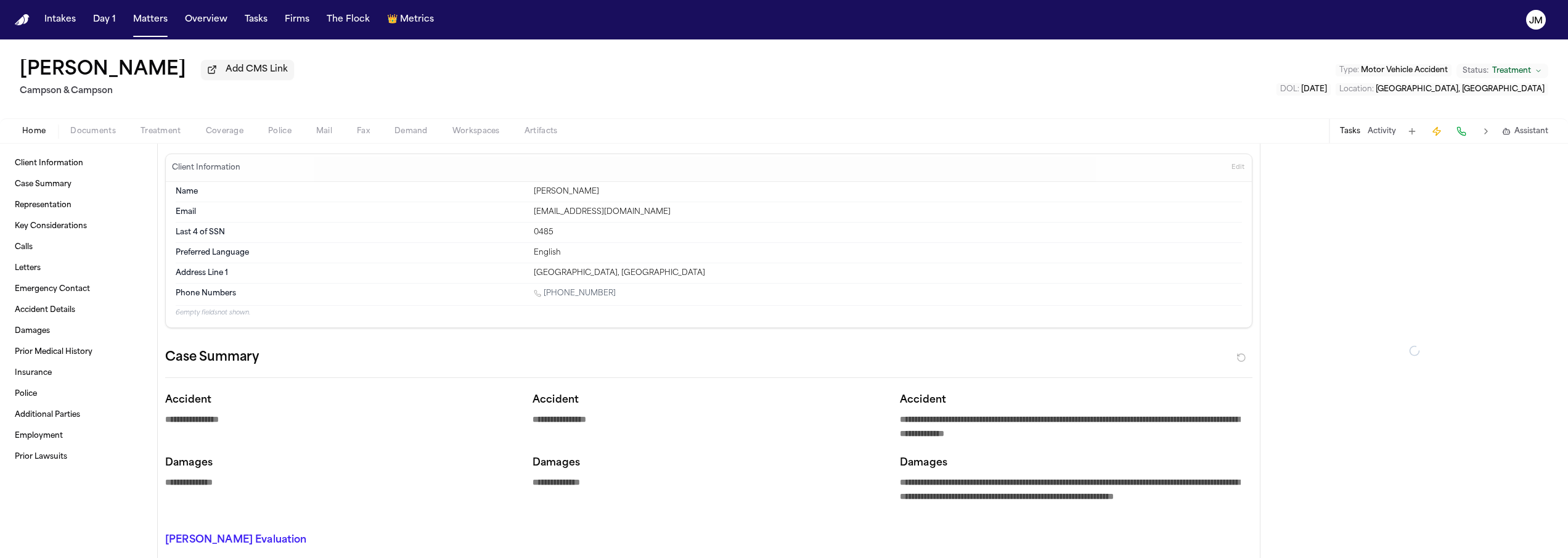
type textarea "*"
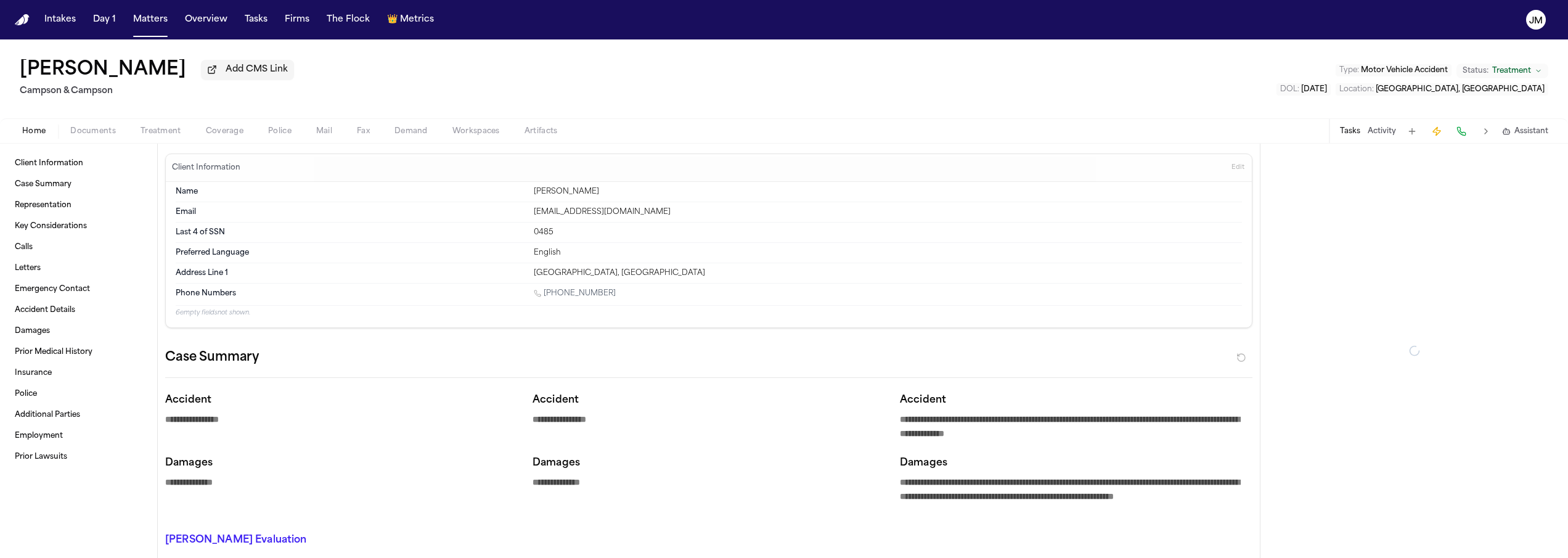
type textarea "*"
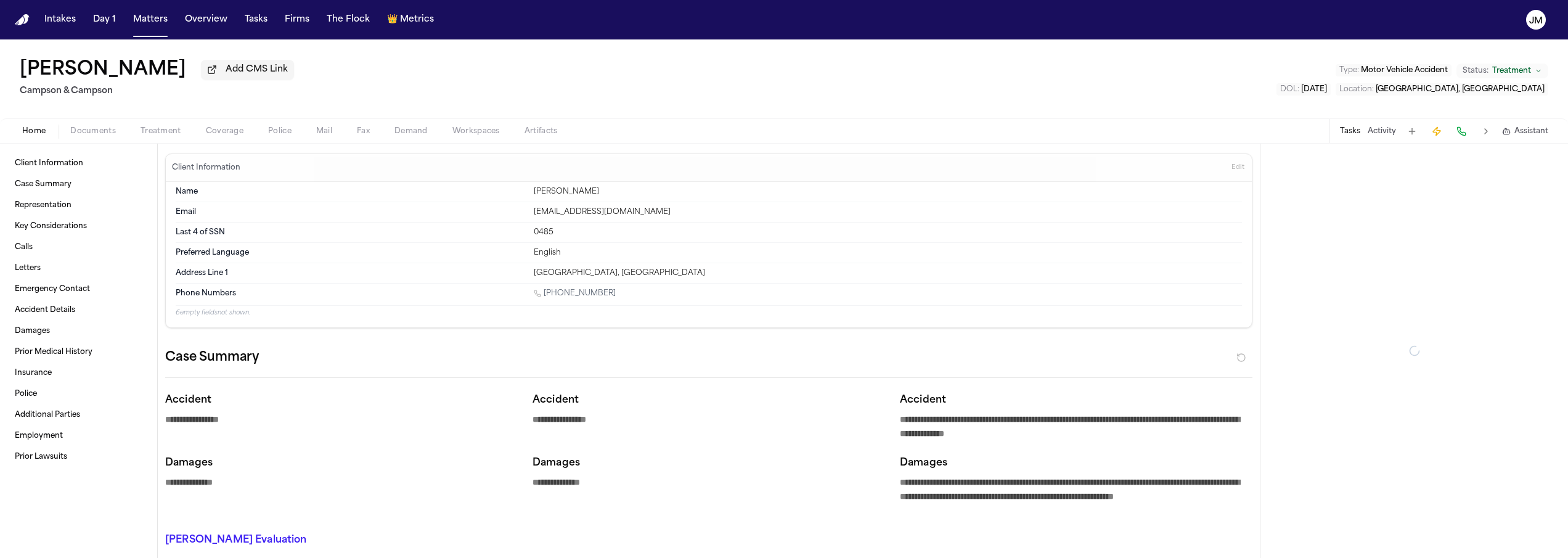
type textarea "*"
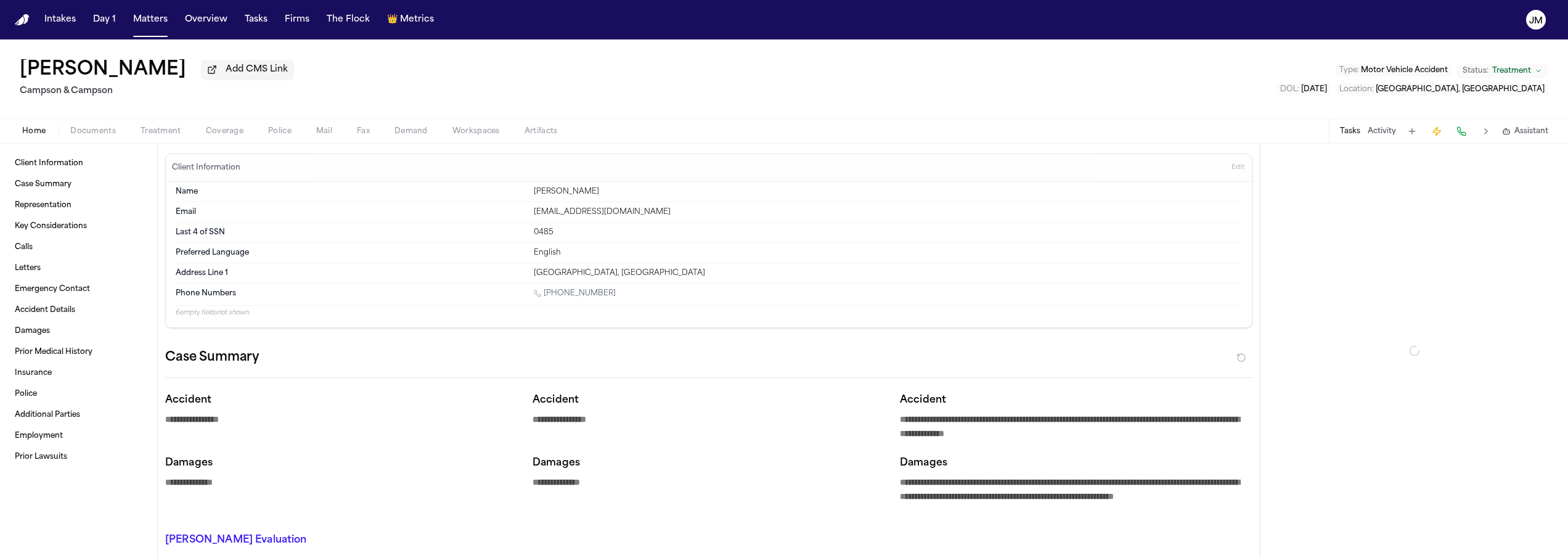
type textarea "*"
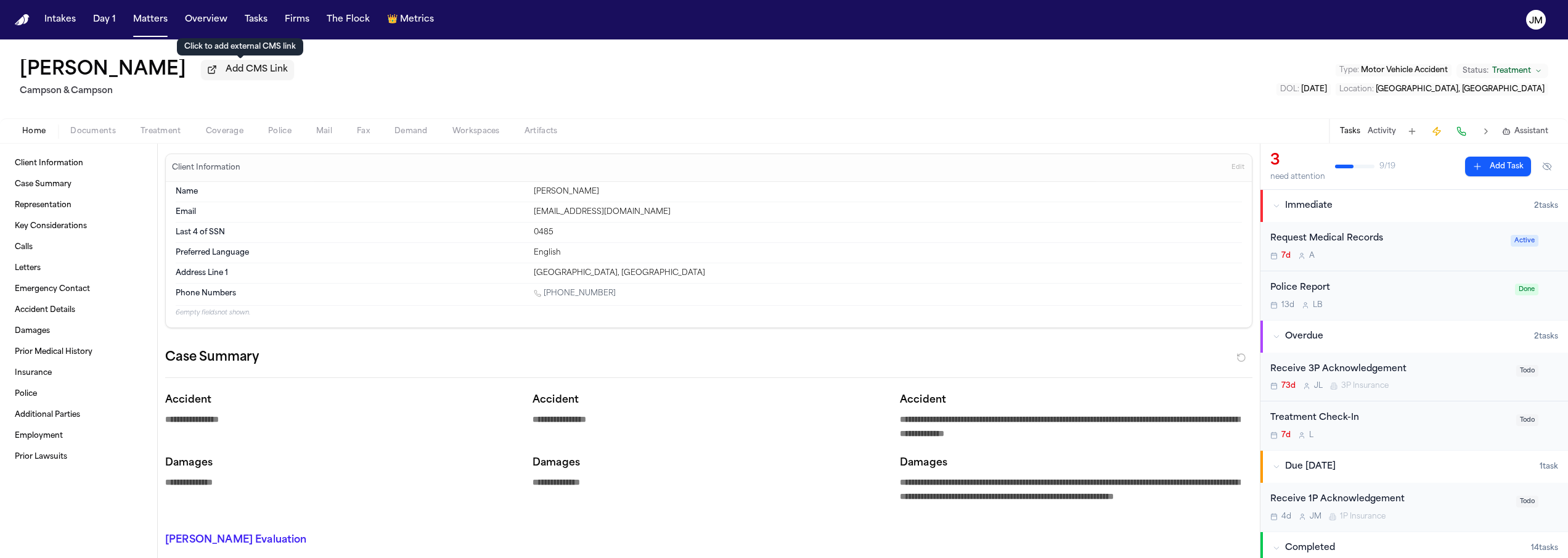
click at [227, 136] on span "Coverage" at bounding box center [224, 131] width 38 height 10
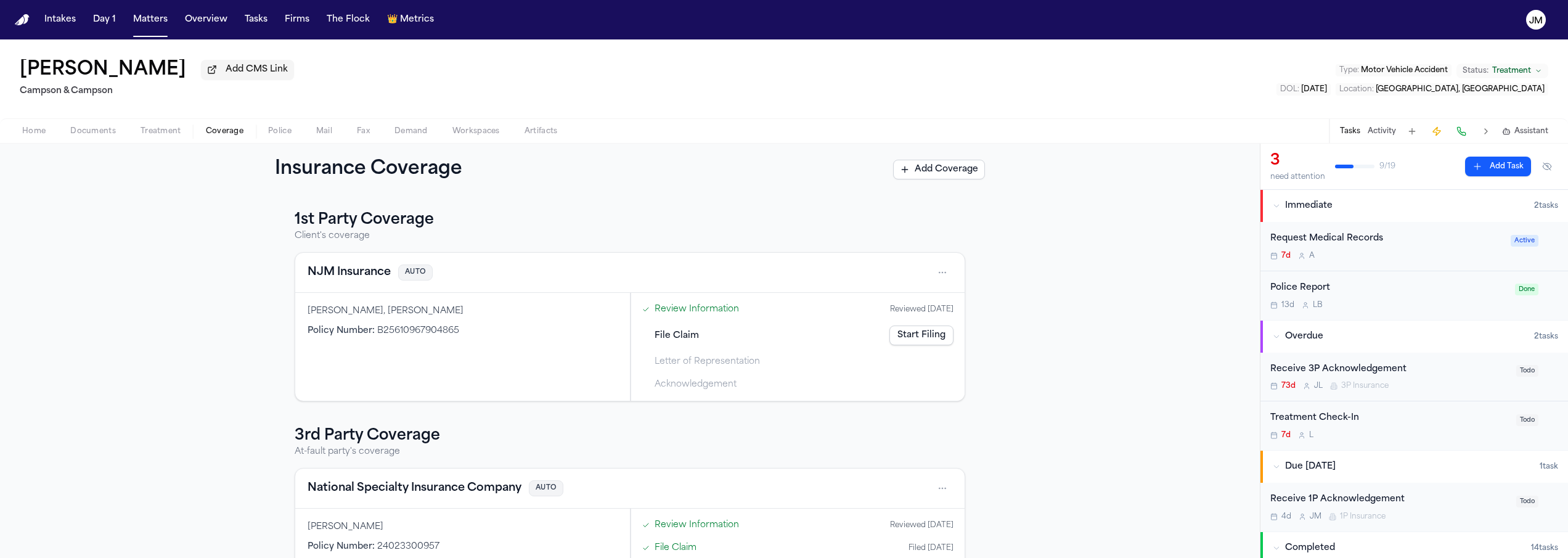
click at [46, 134] on button "Home" at bounding box center [34, 131] width 48 height 15
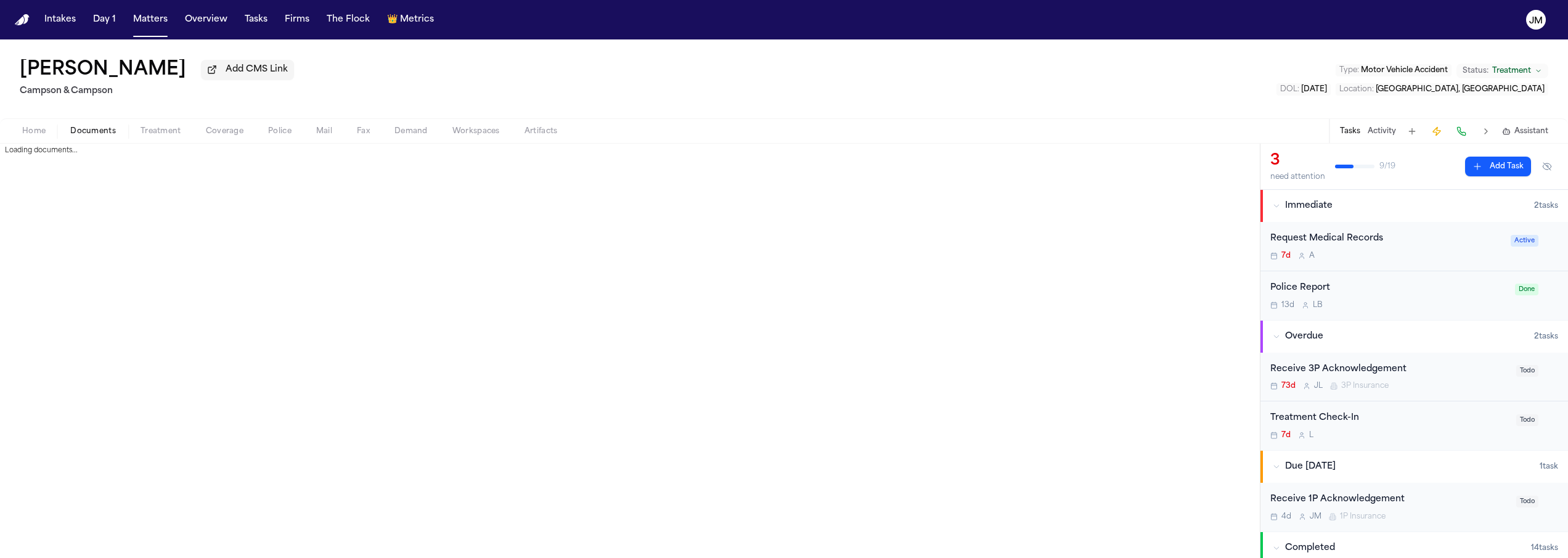
click at [89, 136] on span "Documents" at bounding box center [93, 131] width 46 height 10
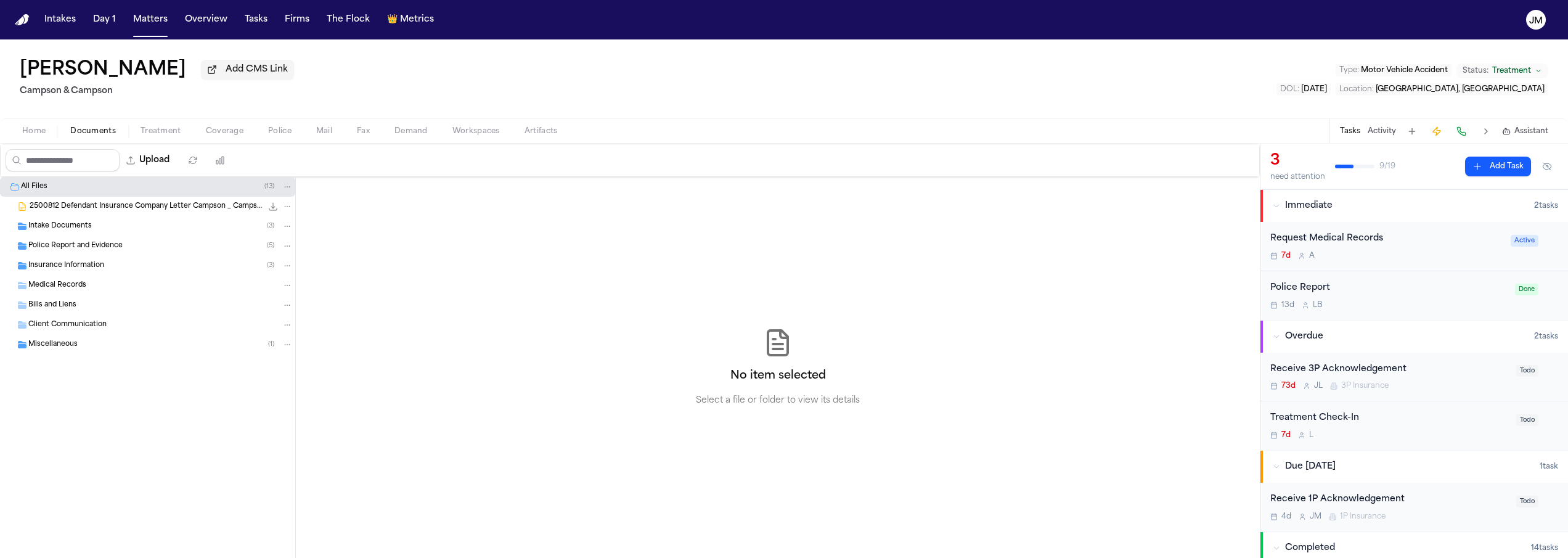
click at [79, 251] on span "Police Report and Evidence" at bounding box center [75, 247] width 94 height 11
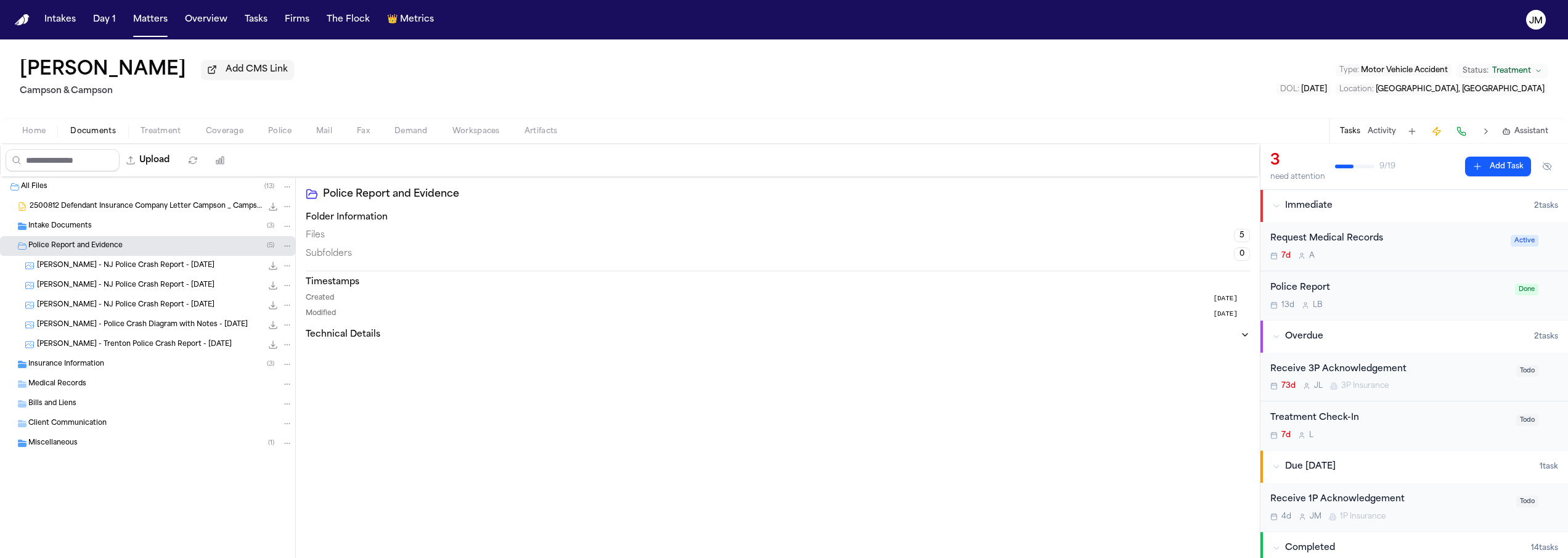
click at [83, 364] on span "Insurance Information" at bounding box center [66, 365] width 76 height 11
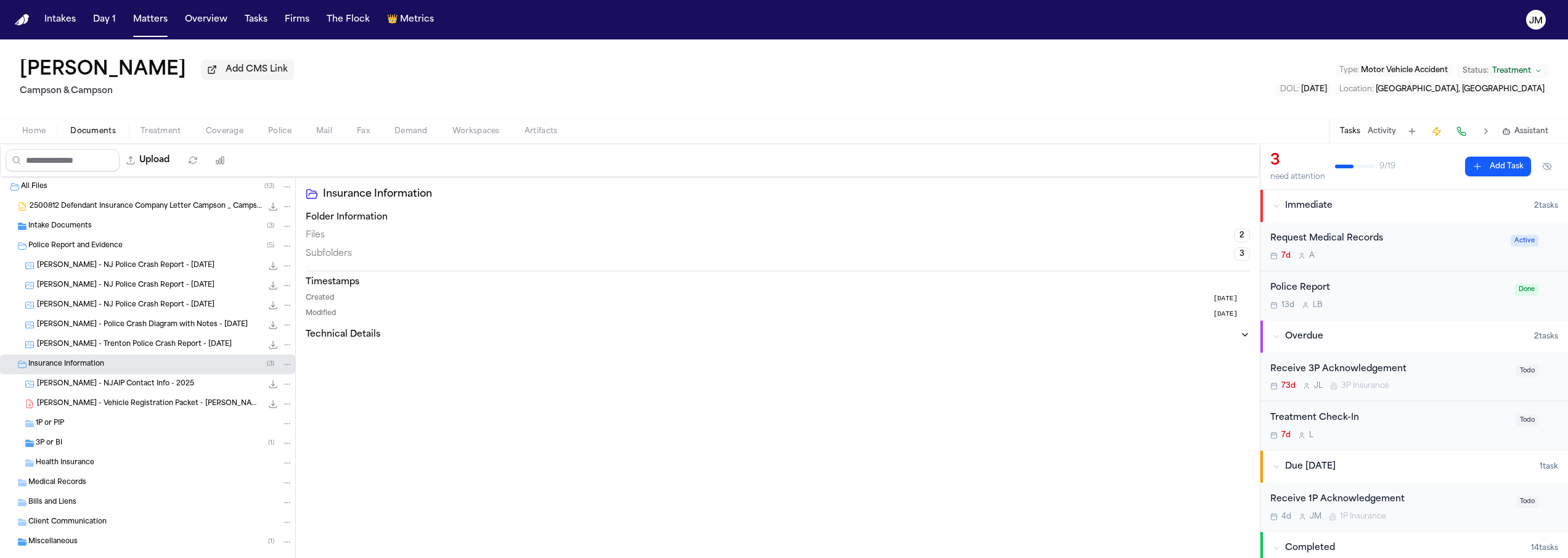
click at [104, 390] on span "[PERSON_NAME] - NJAIP Contact Info - 2025" at bounding box center [116, 385] width 157 height 11
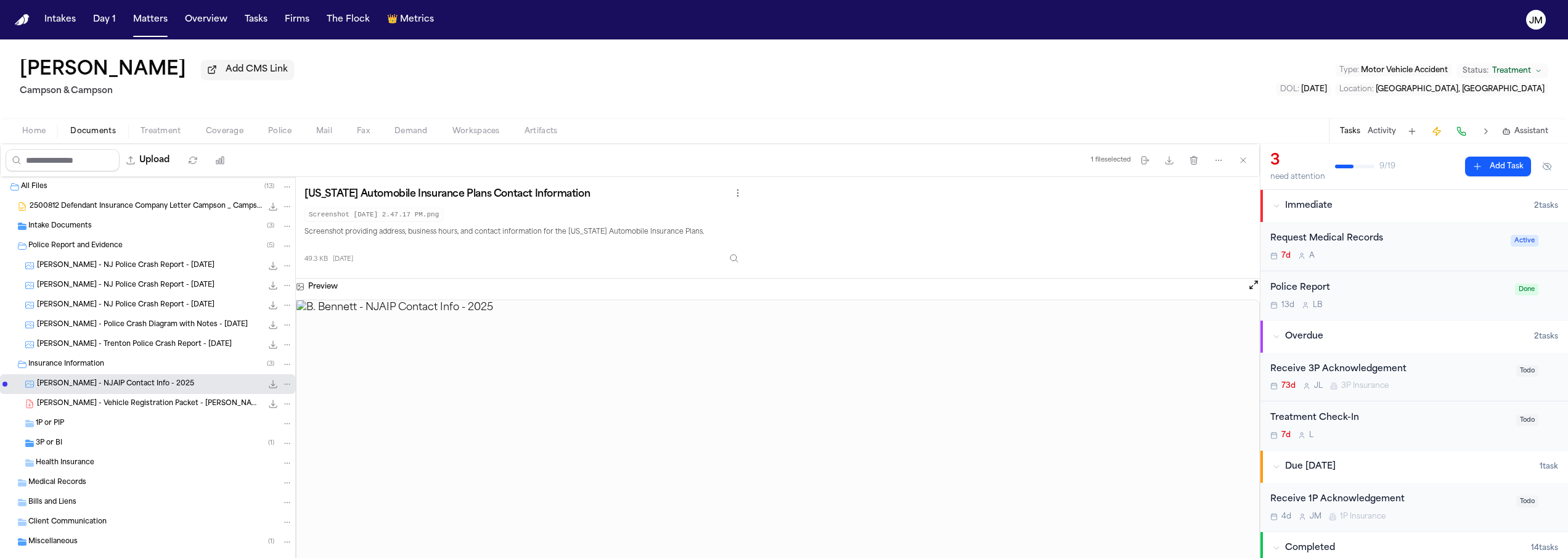
click at [91, 442] on div "3P or BI ( 1 )" at bounding box center [164, 443] width 257 height 11
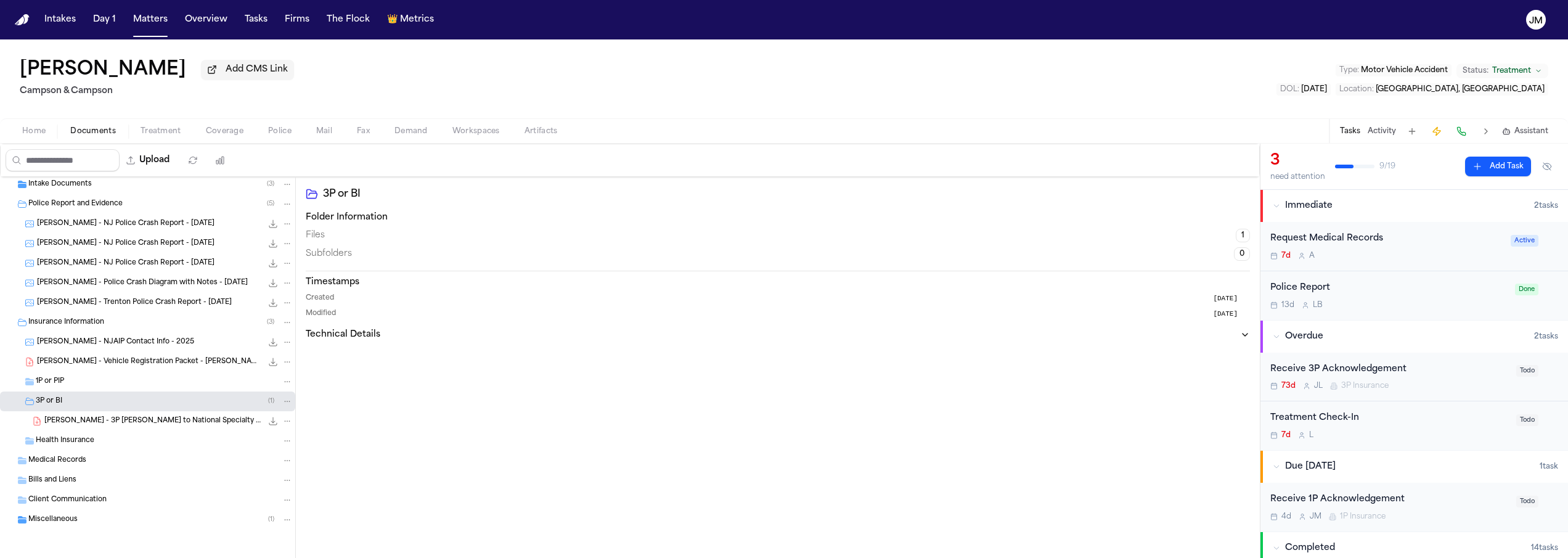
scroll to position [39, 0]
click at [73, 523] on span "Miscellaneous" at bounding box center [52, 523] width 49 height 11
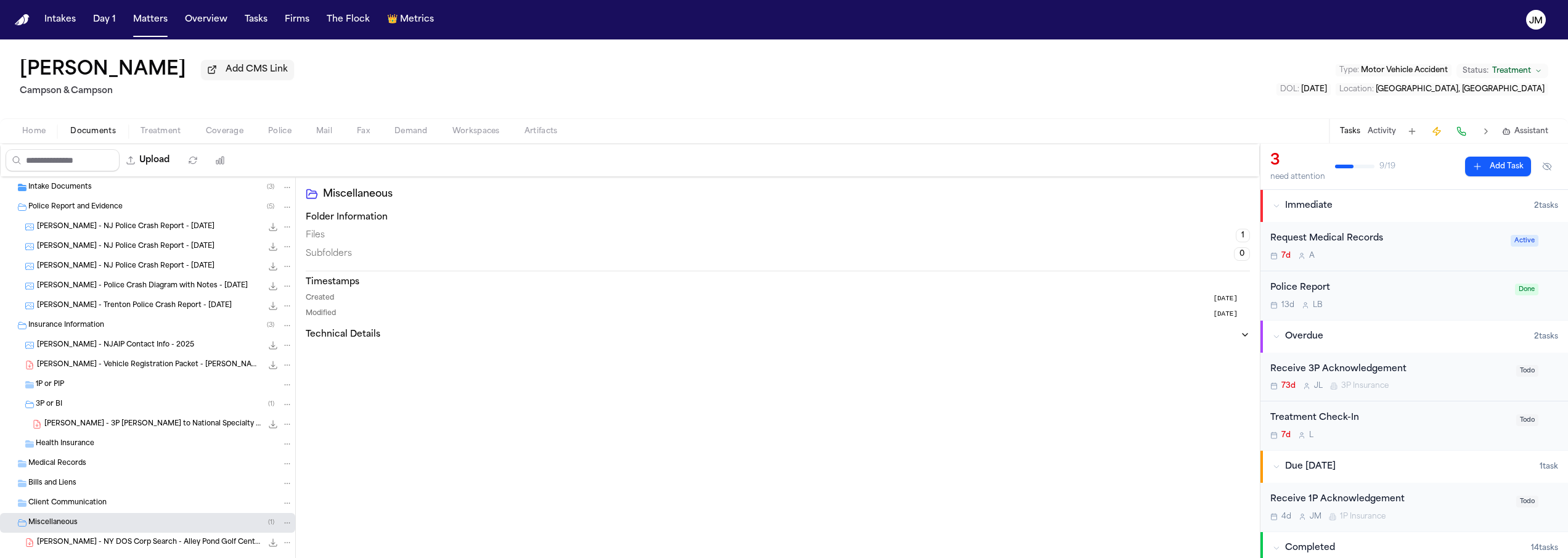
scroll to position [64, 0]
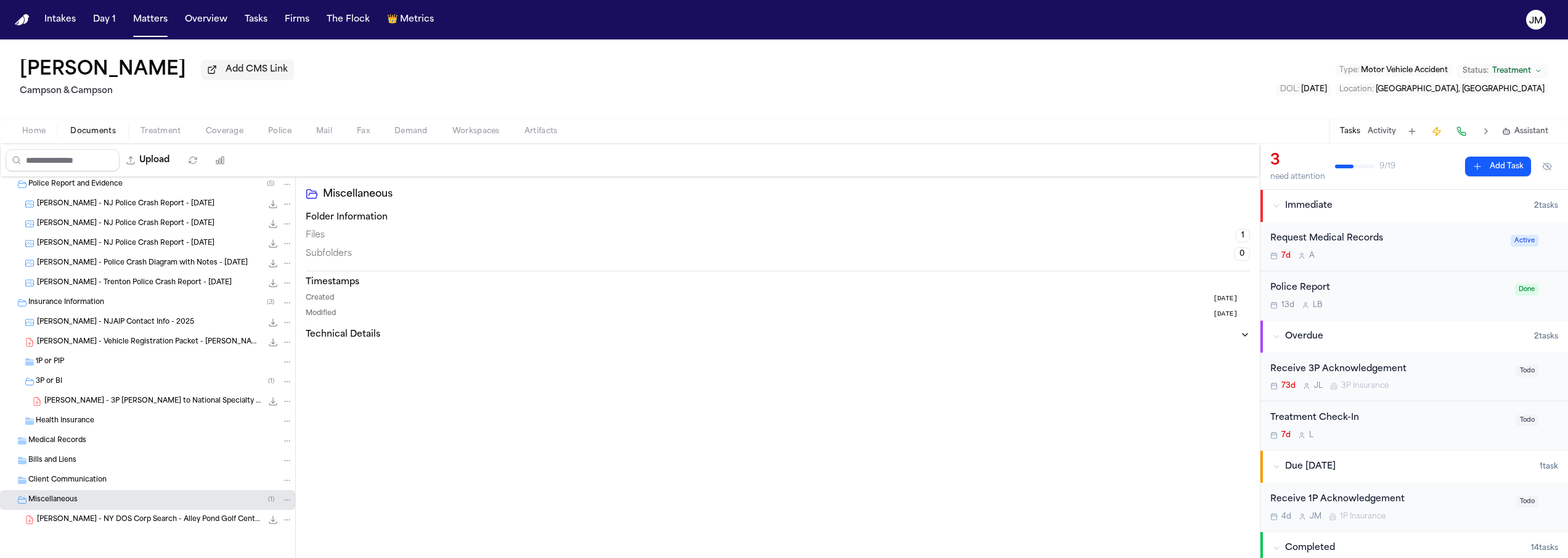
click at [120, 523] on span "[PERSON_NAME] - NY DOS Corp Search - Alley Pond Golf Center LLC - [DATE]" at bounding box center [149, 520] width 225 height 11
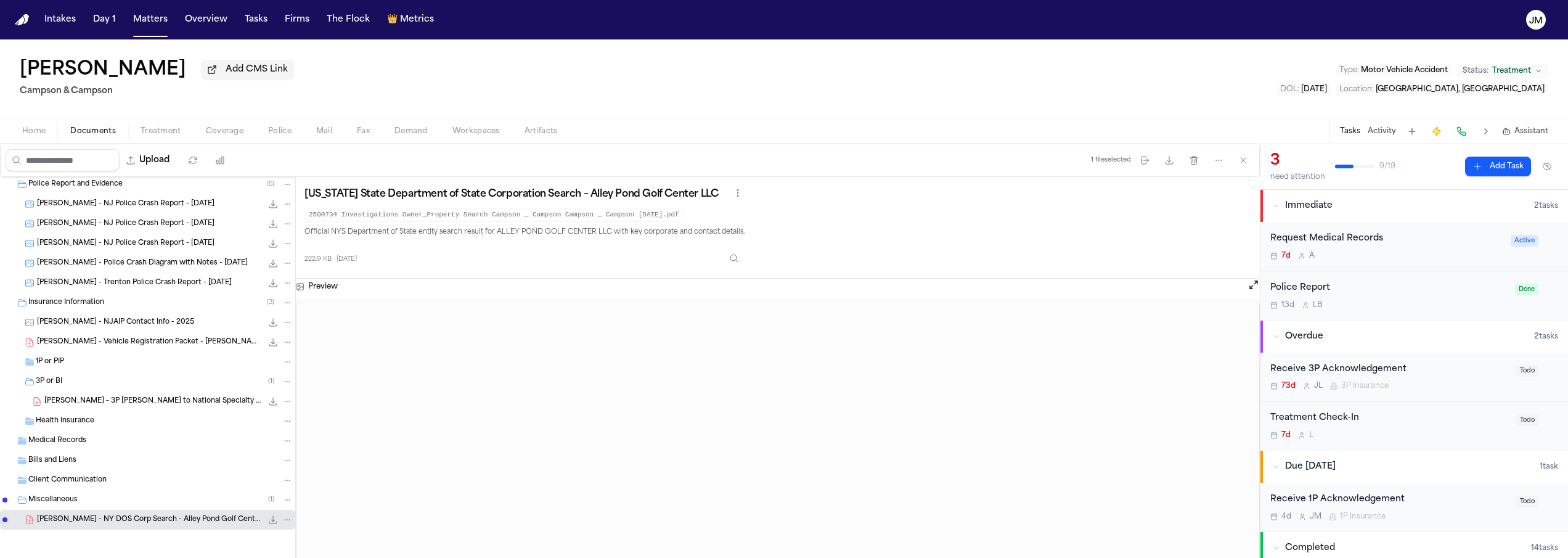
scroll to position [47, 0]
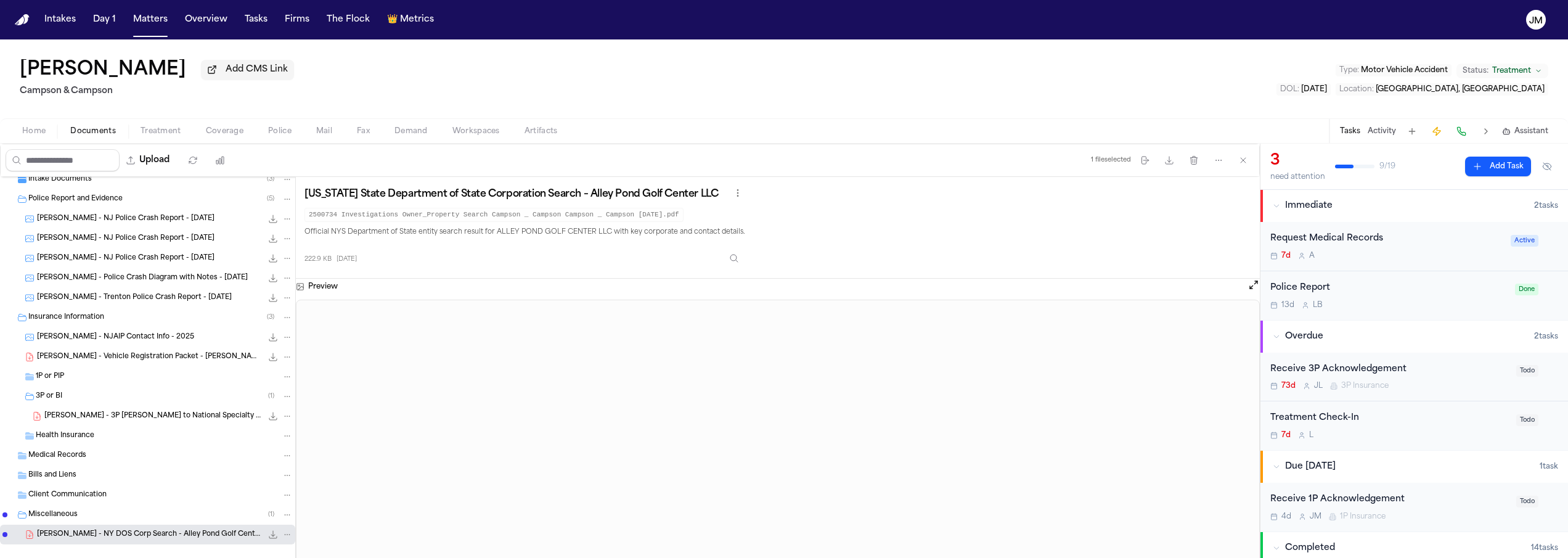
click at [133, 343] on span "[PERSON_NAME] - NJAIP Contact Info - 2025" at bounding box center [116, 337] width 157 height 11
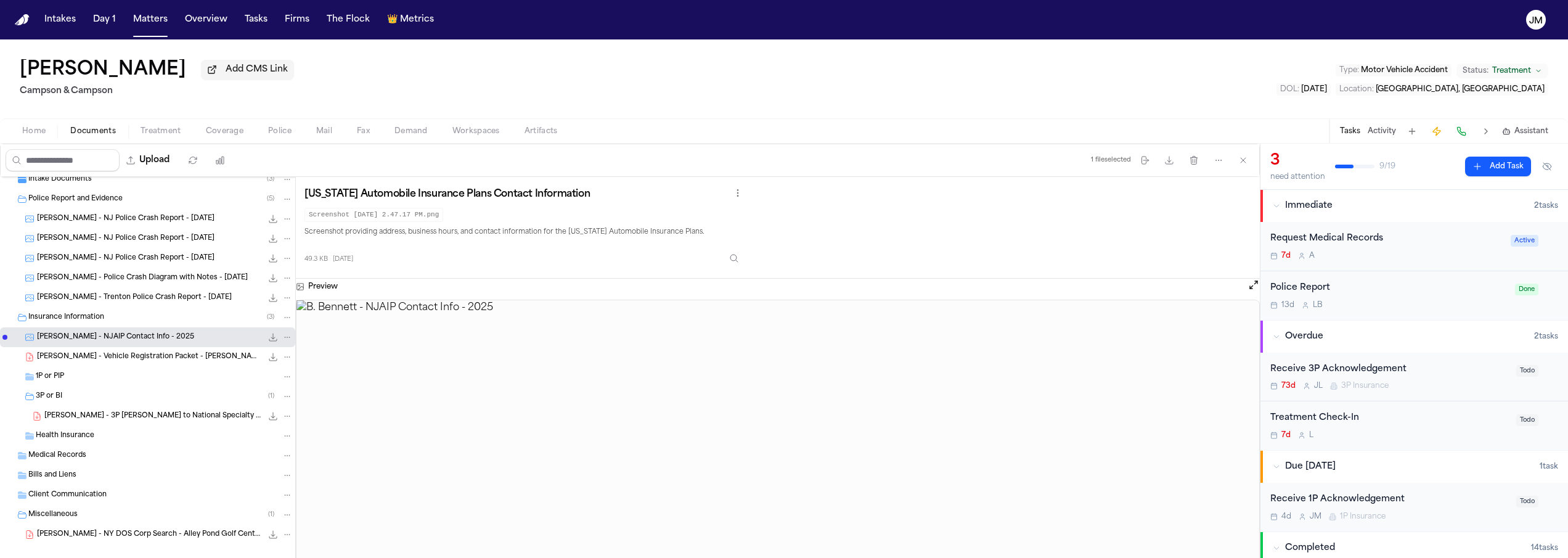
click at [145, 358] on span "[PERSON_NAME] - Vehicle Registration Packet - [PERSON_NAME] - [DATE]" at bounding box center [149, 358] width 225 height 11
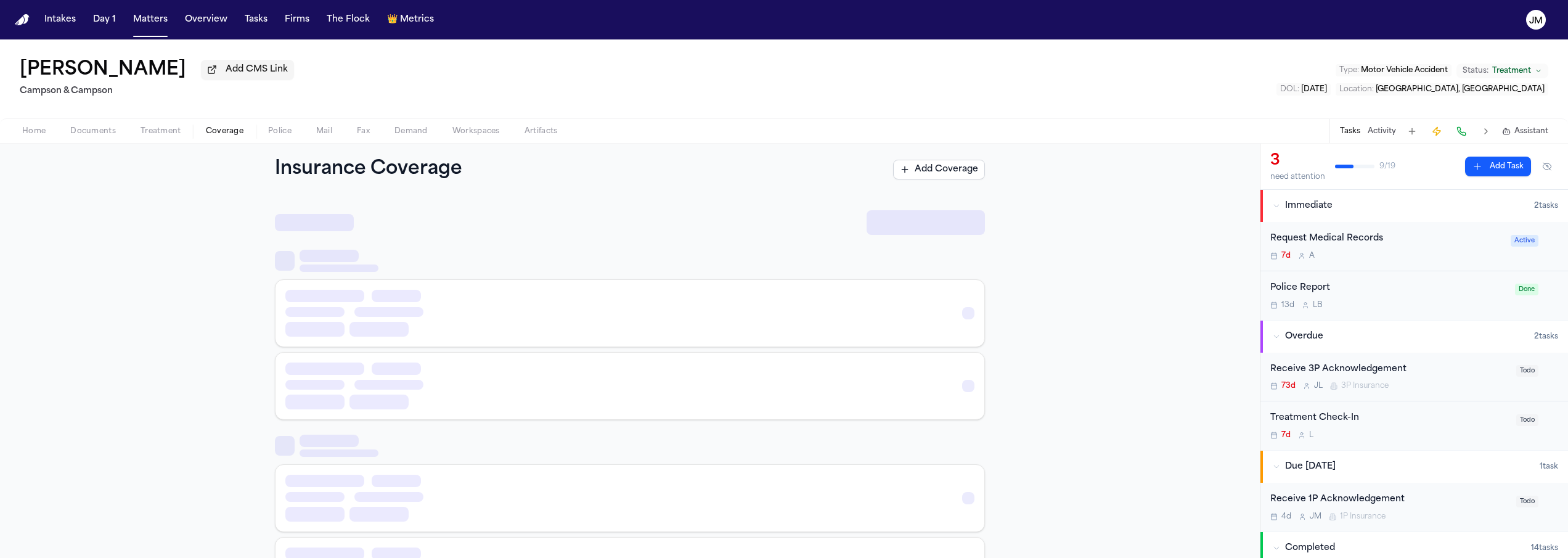
click at [222, 132] on span "Coverage" at bounding box center [224, 131] width 38 height 10
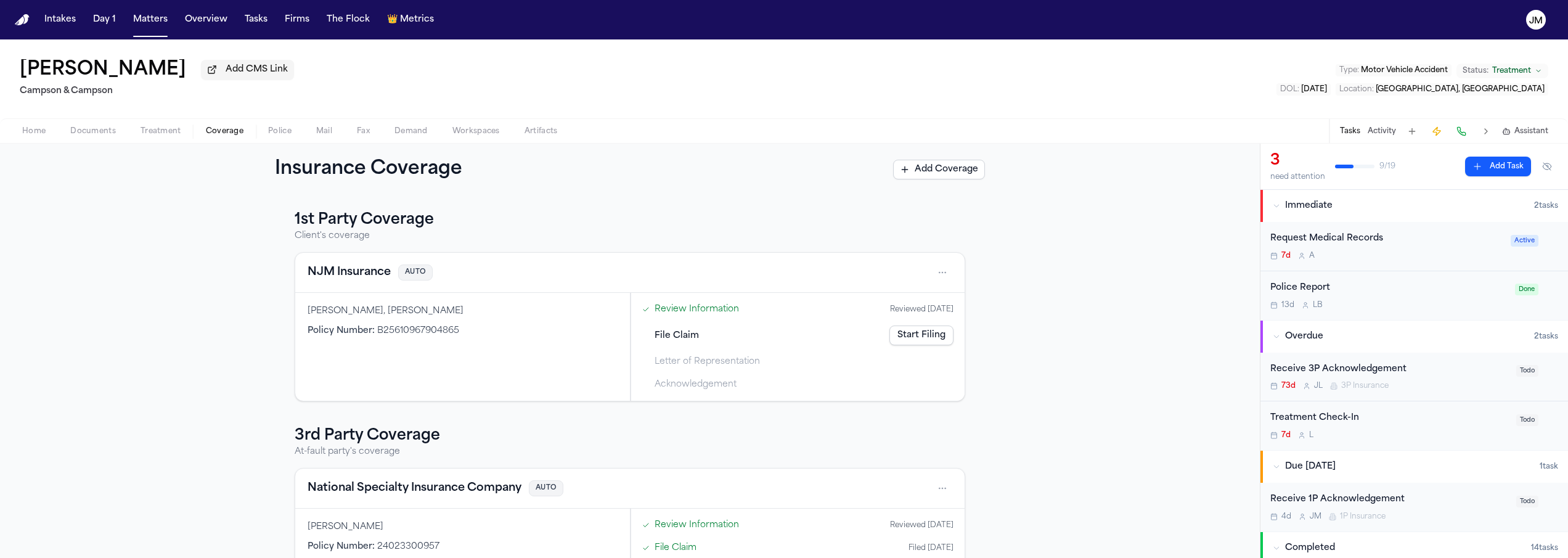
click at [36, 132] on span "Home" at bounding box center [34, 131] width 24 height 10
